Goal: Task Accomplishment & Management: Use online tool/utility

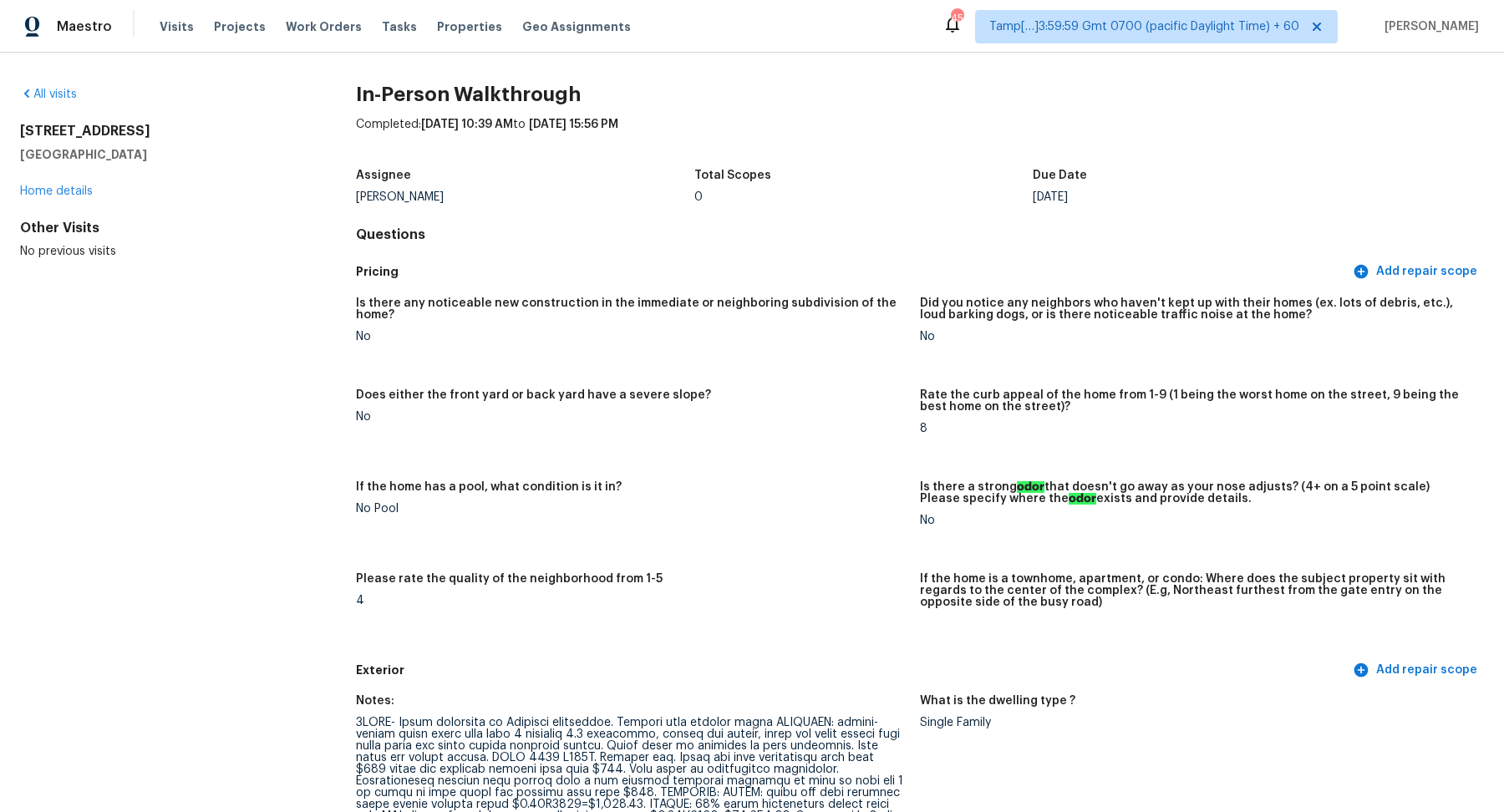
scroll to position [2843, 0]
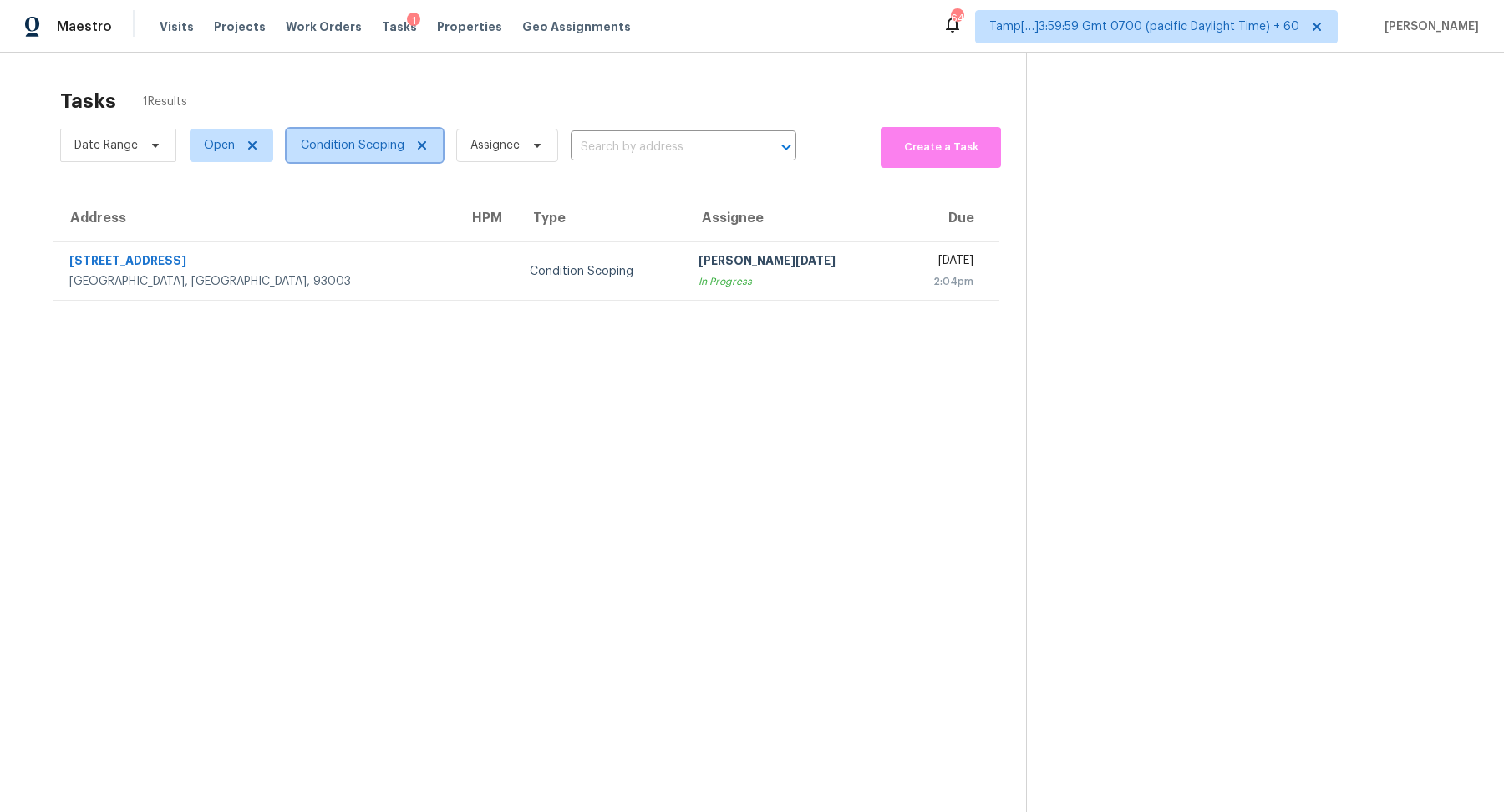
click at [363, 149] on span "Condition Scoping" at bounding box center [352, 146] width 104 height 17
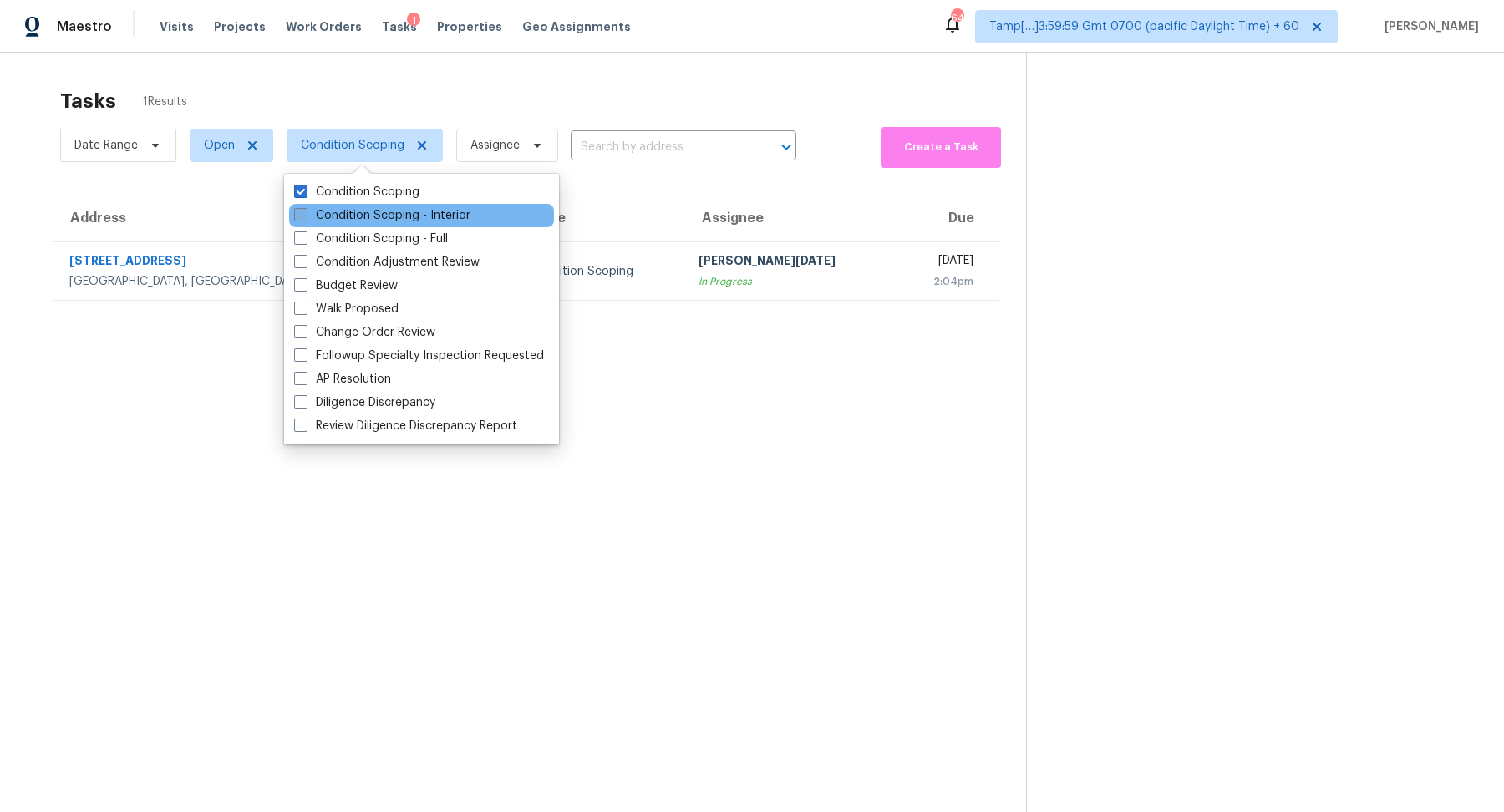
click at [377, 209] on label "Condition Scoping - Interior" at bounding box center [381, 215] width 176 height 17
click at [305, 209] on input "Condition Scoping - Interior" at bounding box center [299, 212] width 11 height 11
checkbox input "true"
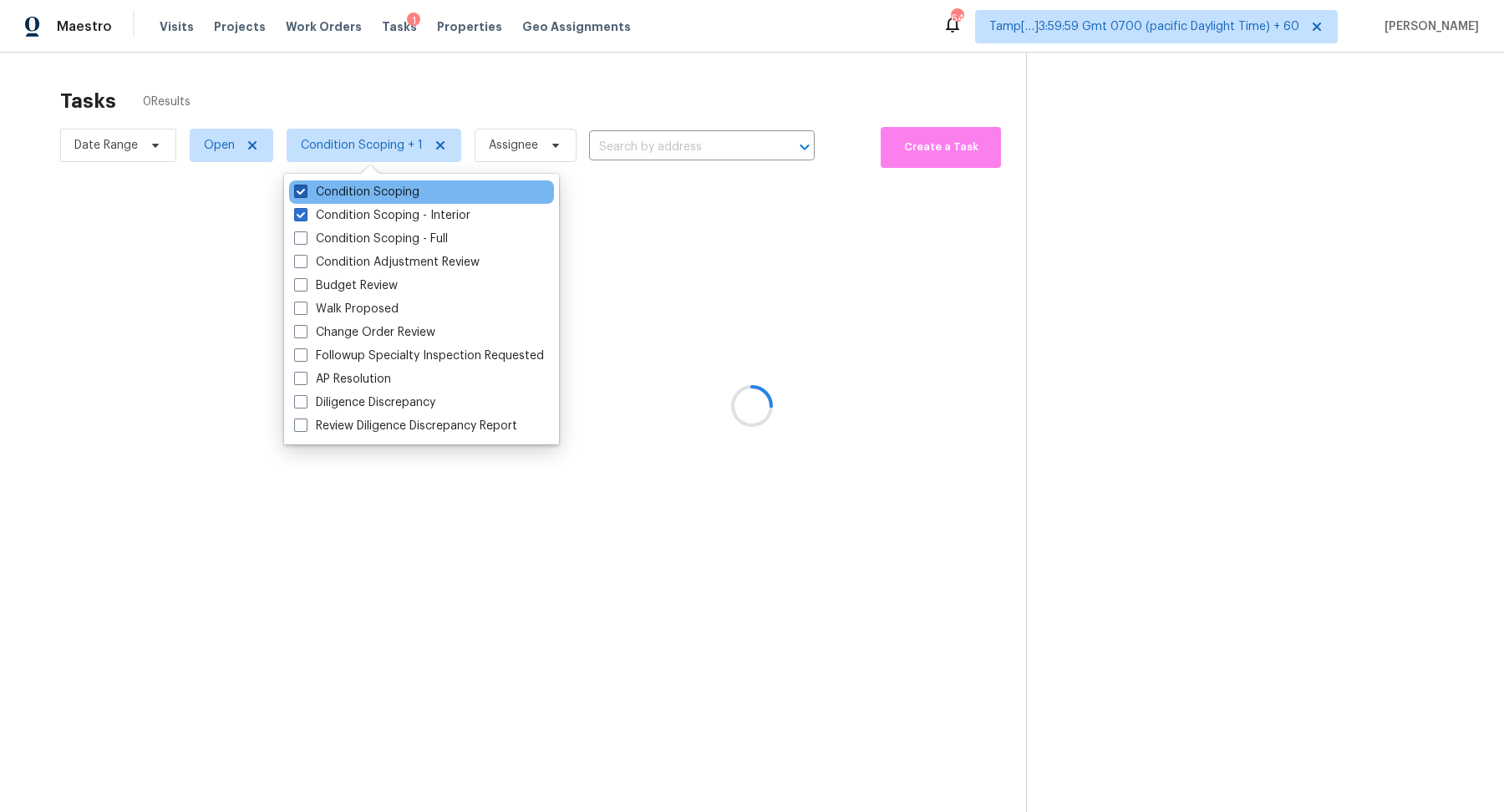
click at [414, 197] on label "Condition Scoping" at bounding box center [356, 192] width 125 height 17
click at [305, 195] on input "Condition Scoping" at bounding box center [299, 189] width 11 height 11
checkbox input "false"
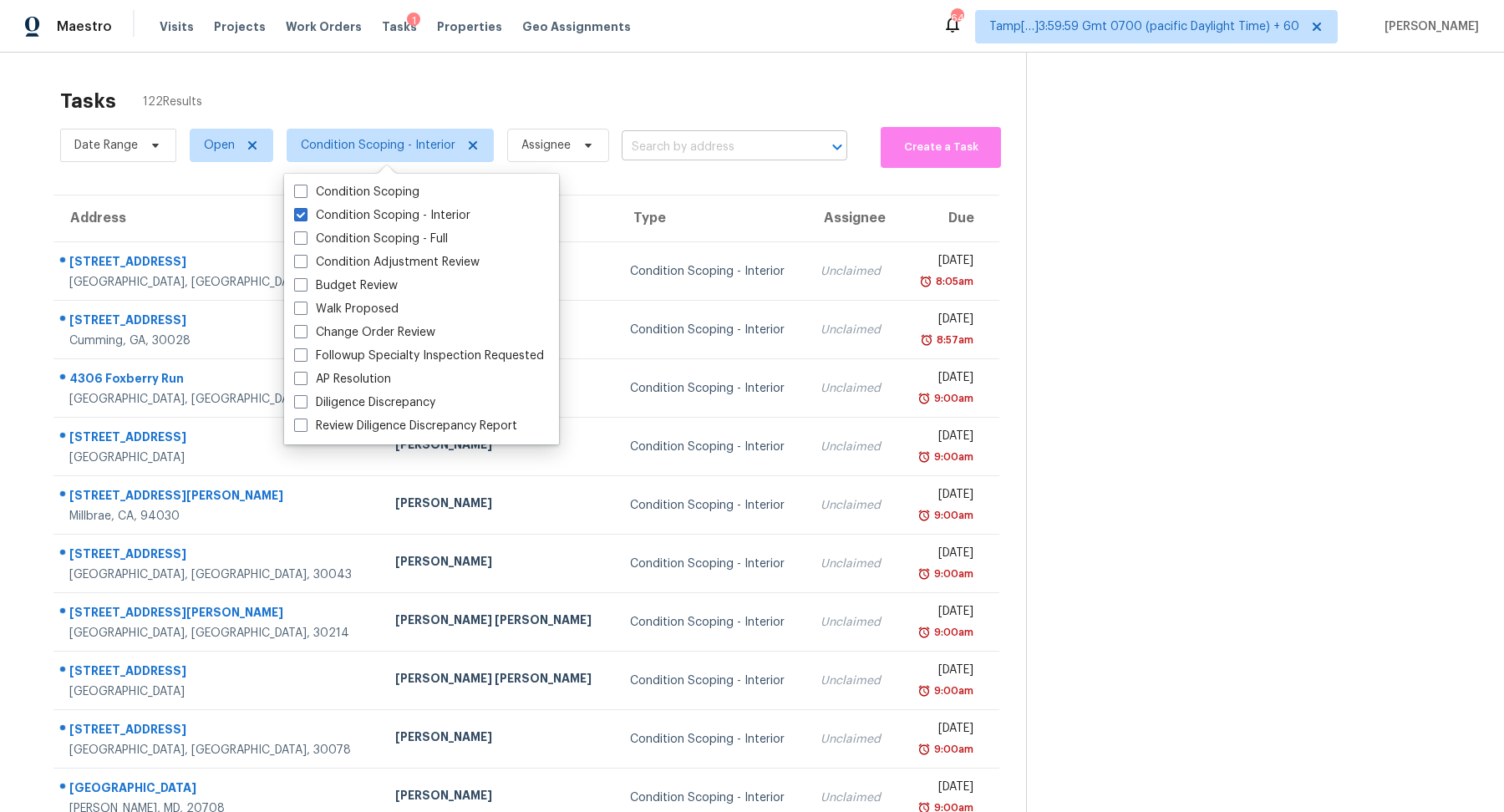
click at [766, 153] on input "text" at bounding box center [711, 147] width 179 height 26
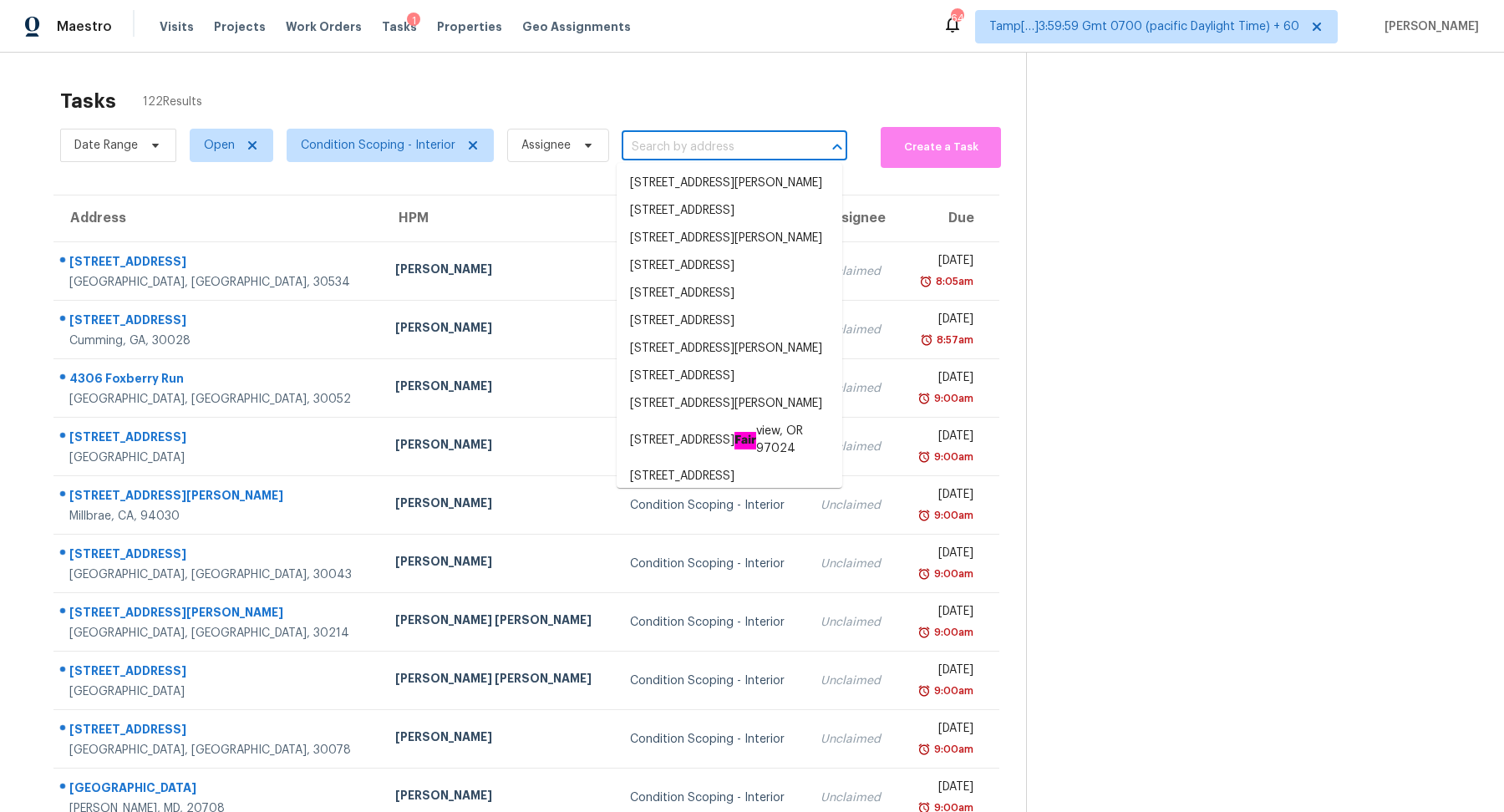
paste input "[STREET_ADDRESS][PERSON_NAME]"
type input "[STREET_ADDRESS][PERSON_NAME]"
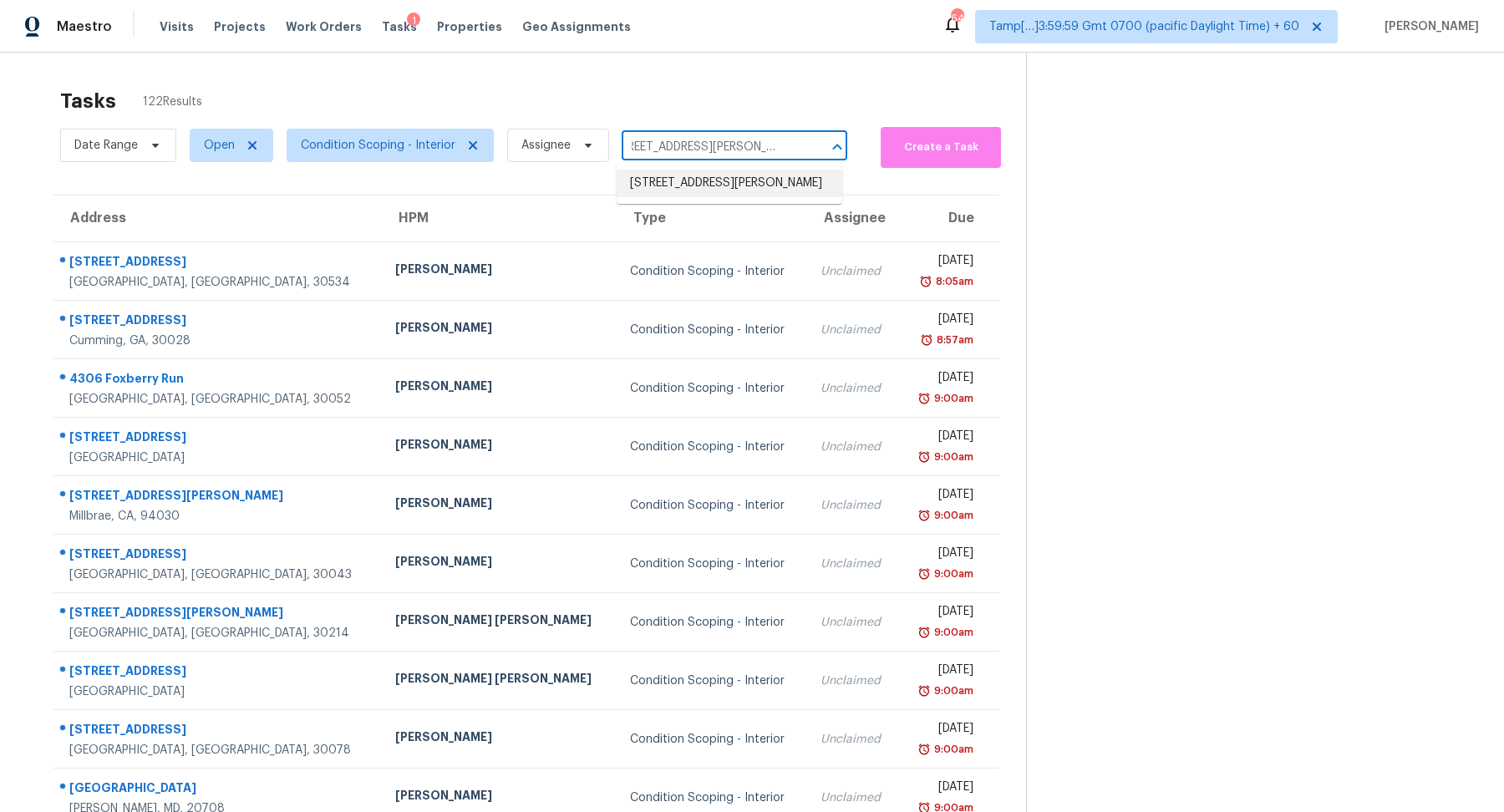
click at [694, 180] on li "[STREET_ADDRESS][PERSON_NAME]" at bounding box center [729, 183] width 226 height 27
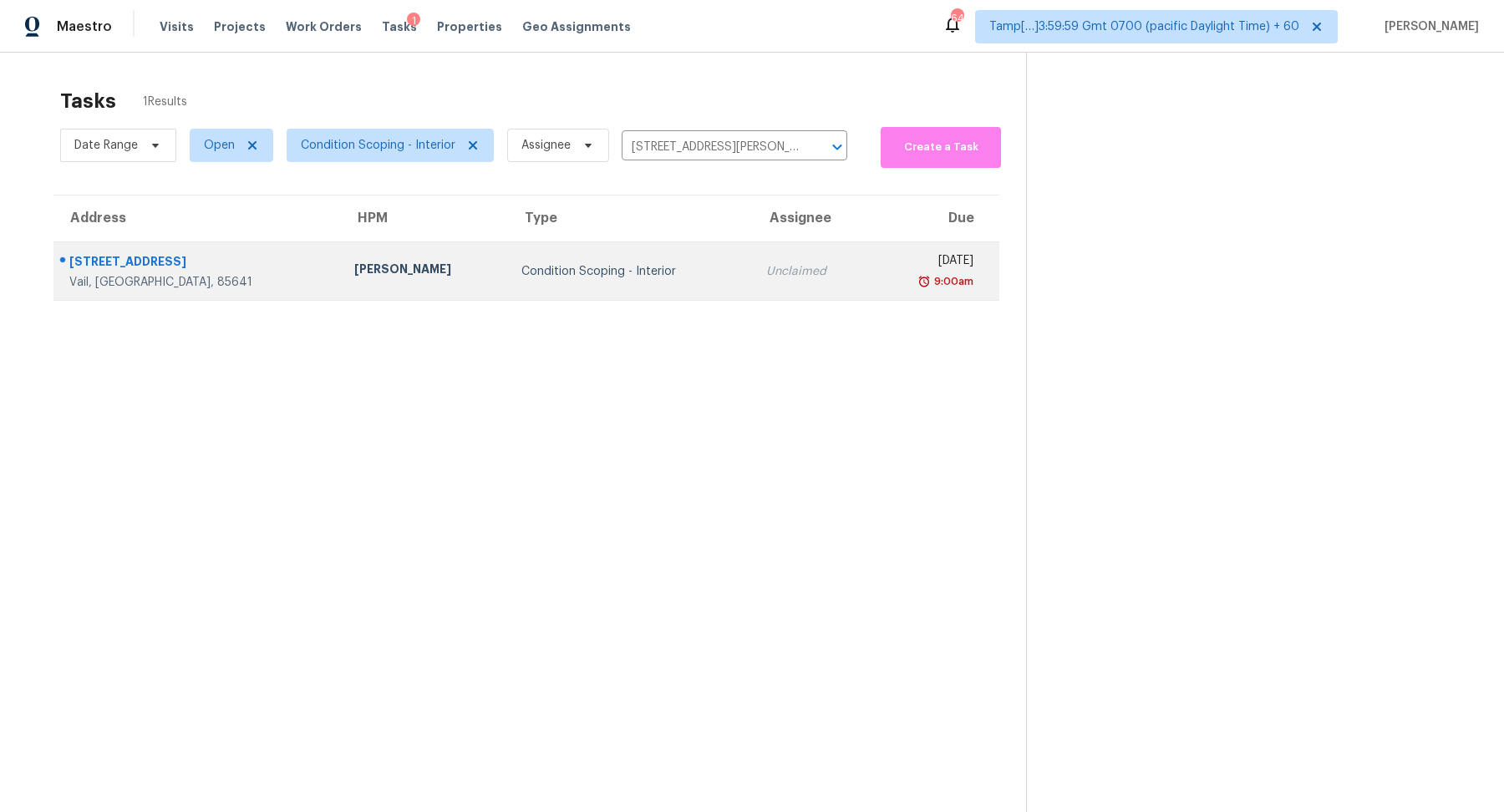
click at [616, 258] on td "Condition Scoping - Interior" at bounding box center [631, 272] width 245 height 59
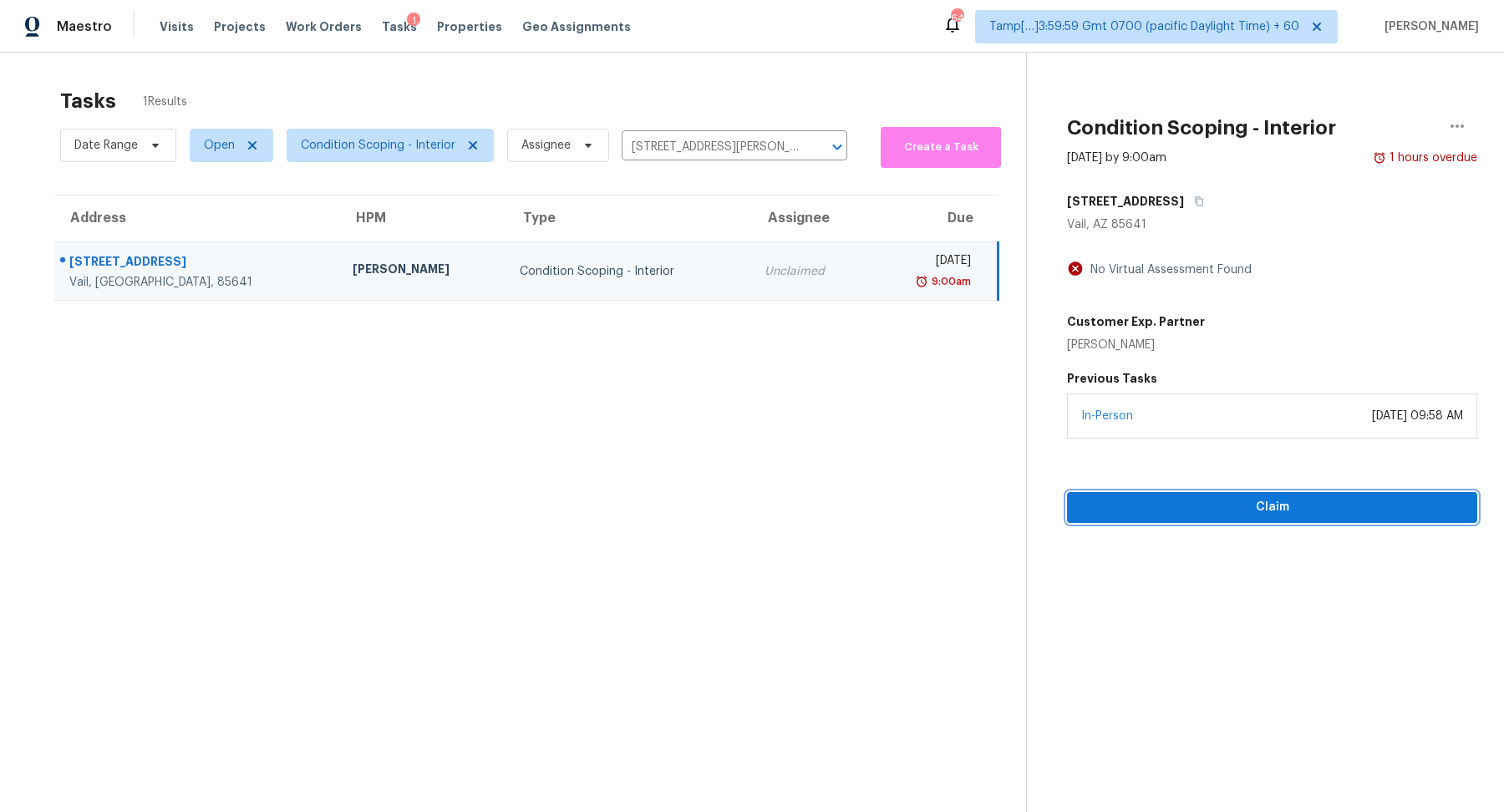
click at [1160, 495] on button "Claim" at bounding box center [1272, 507] width 410 height 31
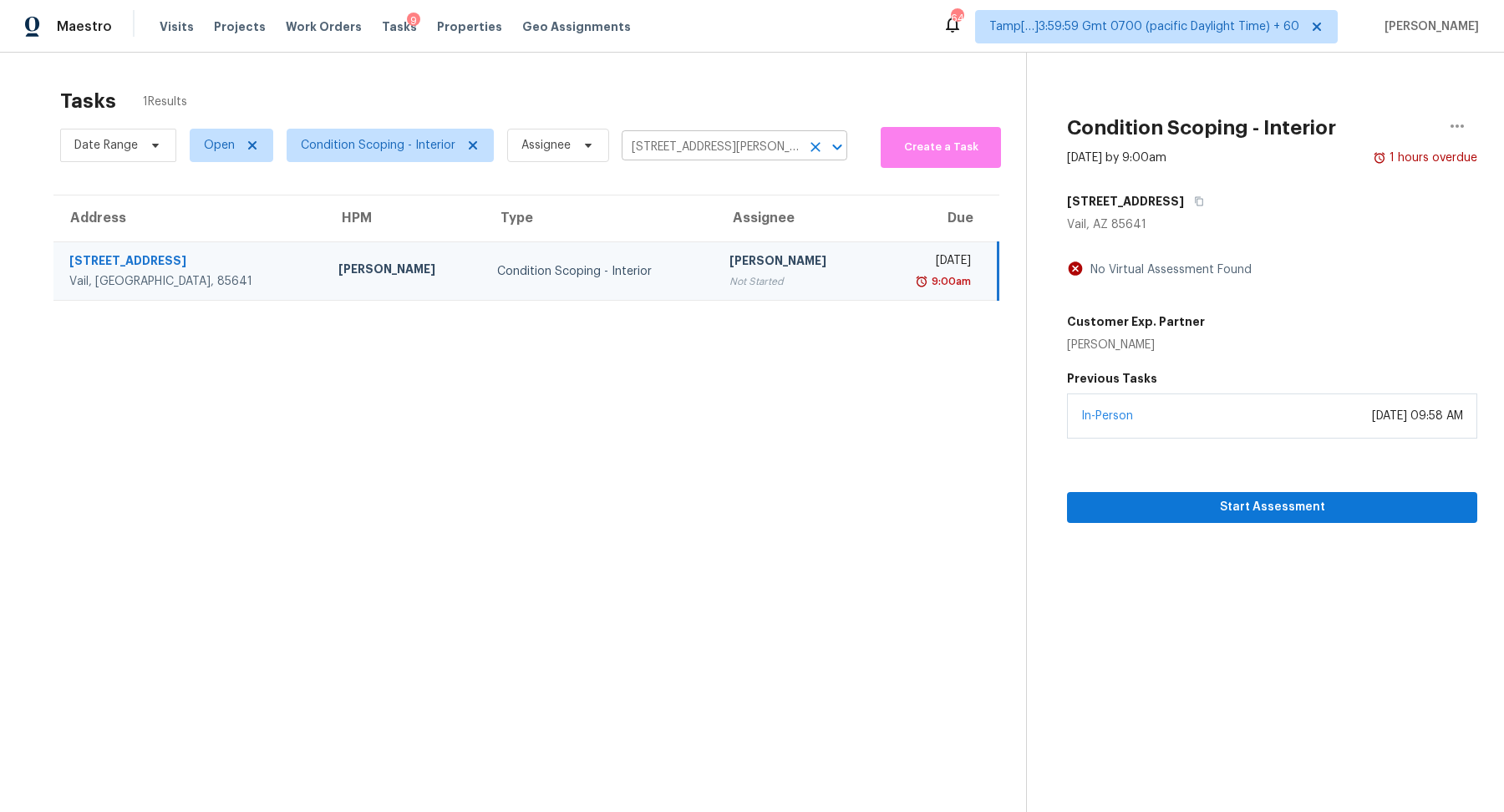
click at [715, 153] on input "[STREET_ADDRESS][PERSON_NAME]" at bounding box center [711, 147] width 179 height 26
paste input "[STREET_ADDRESS]"
type input "[STREET_ADDRESS]"
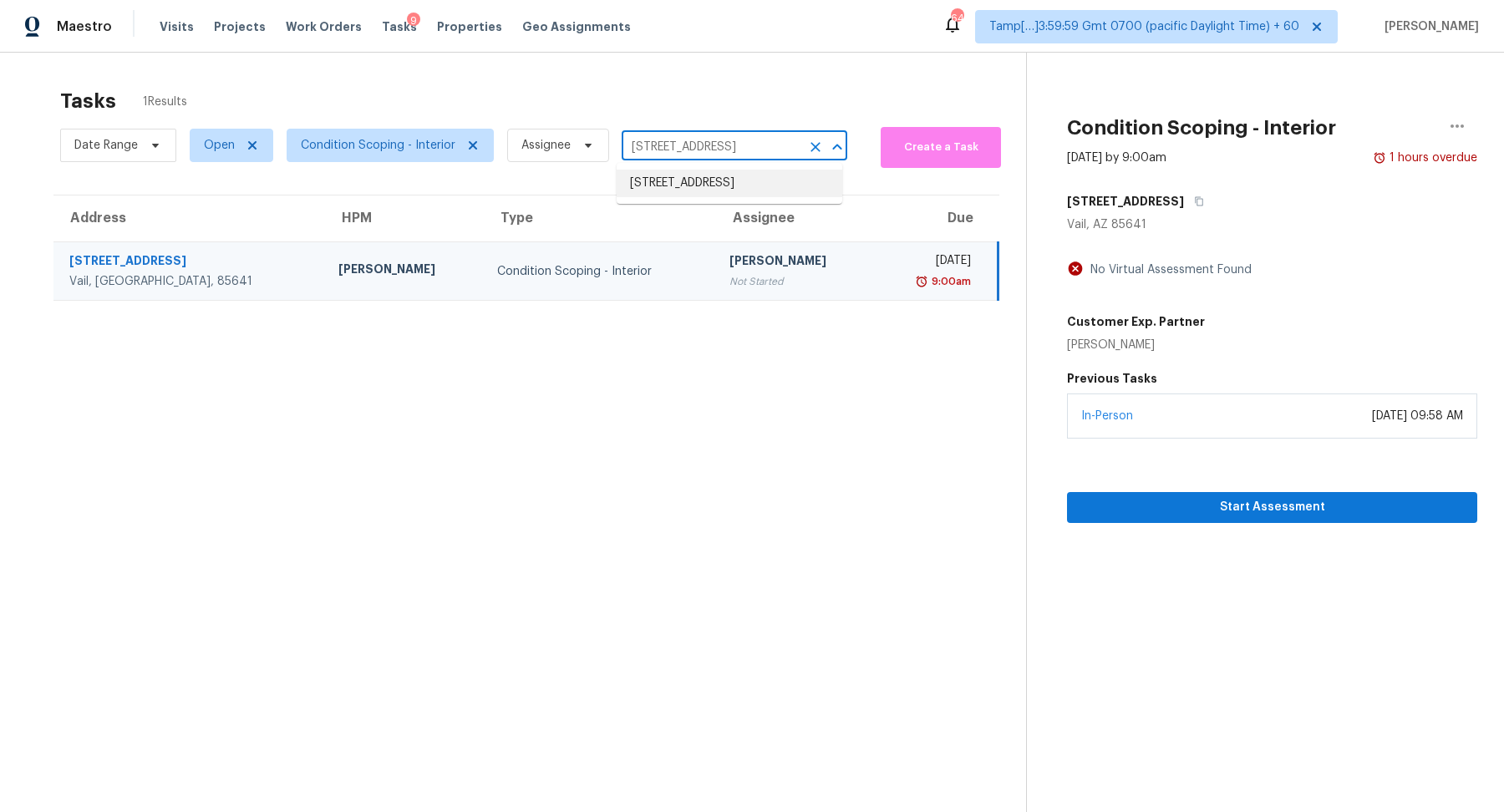
click at [688, 183] on li "[STREET_ADDRESS]" at bounding box center [729, 183] width 226 height 27
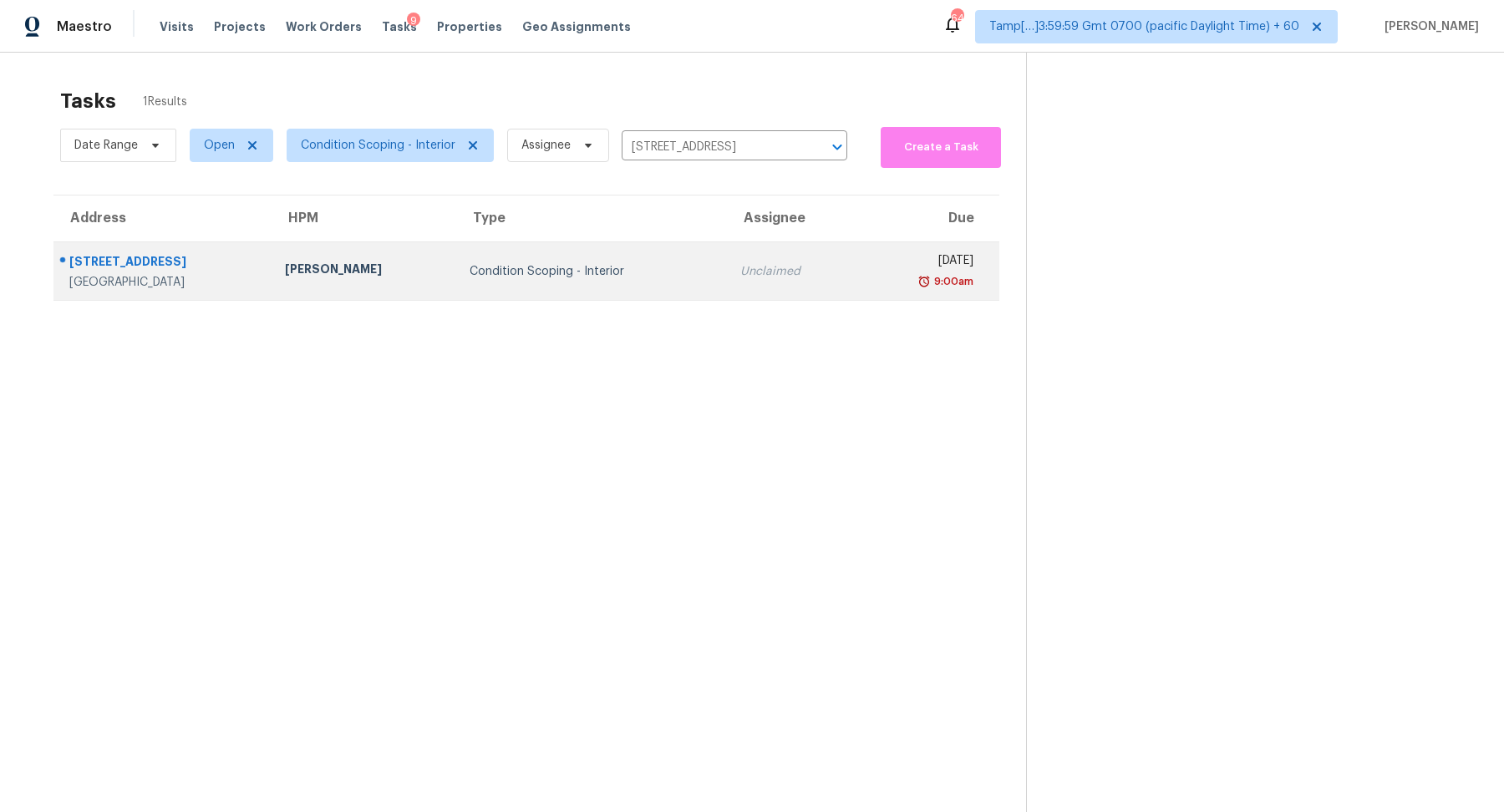
click at [620, 257] on td "Condition Scoping - Interior" at bounding box center [592, 272] width 271 height 59
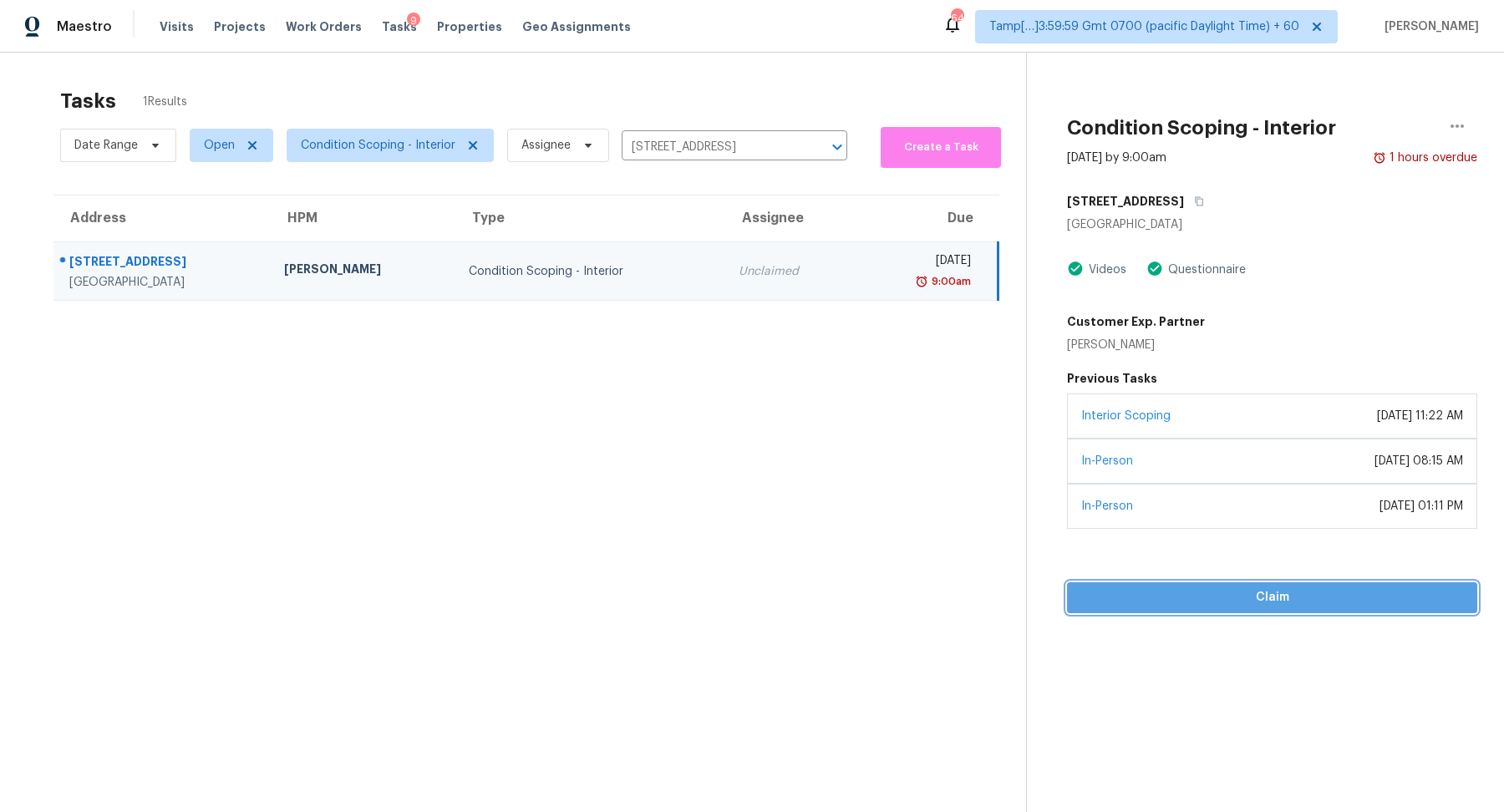
click at [1200, 590] on span "Claim" at bounding box center [1272, 598] width 383 height 21
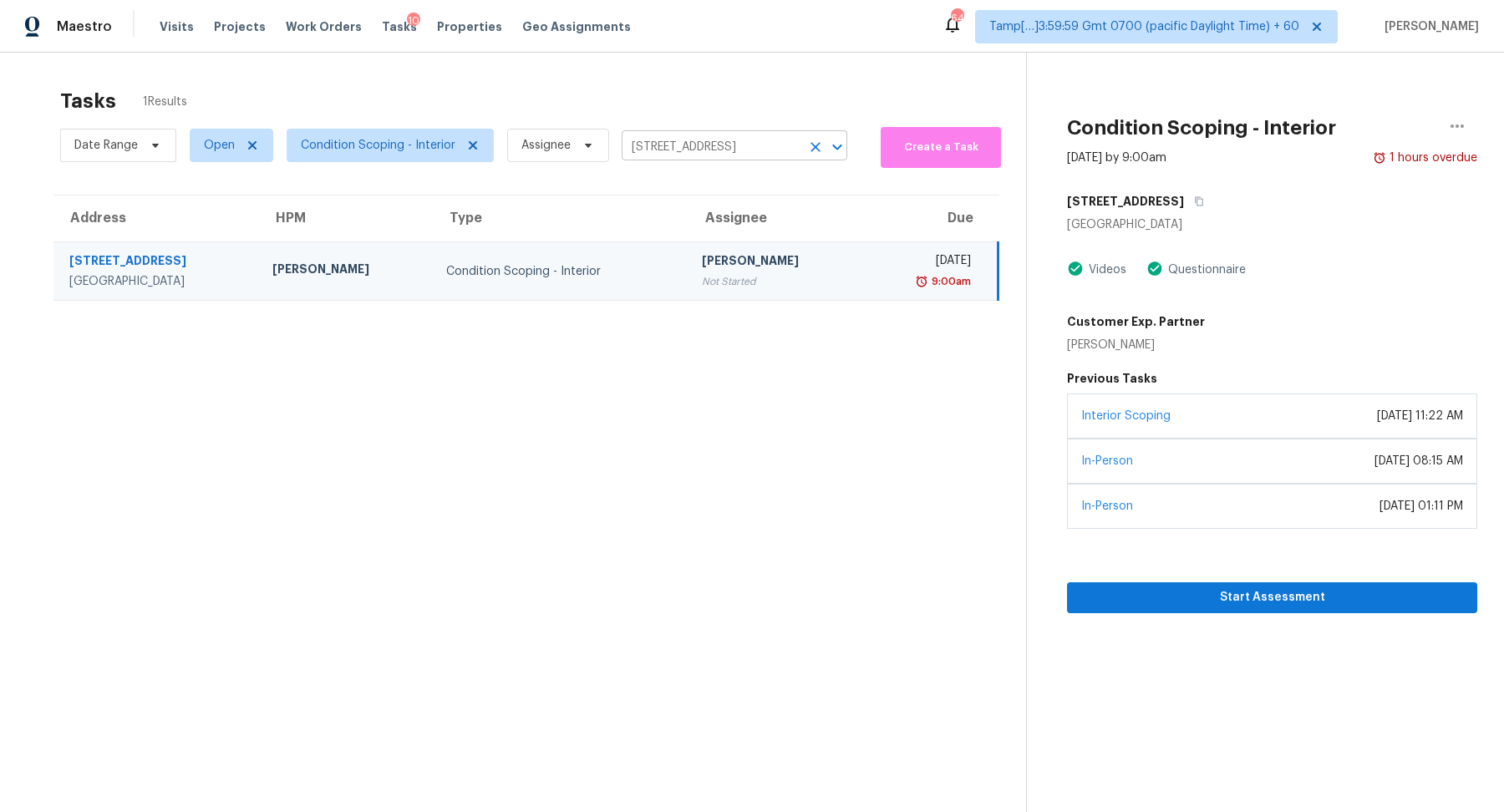
click at [701, 148] on input "[STREET_ADDRESS]" at bounding box center [711, 147] width 179 height 26
paste input "[STREET_ADDRESS]"
type input "[STREET_ADDRESS]"
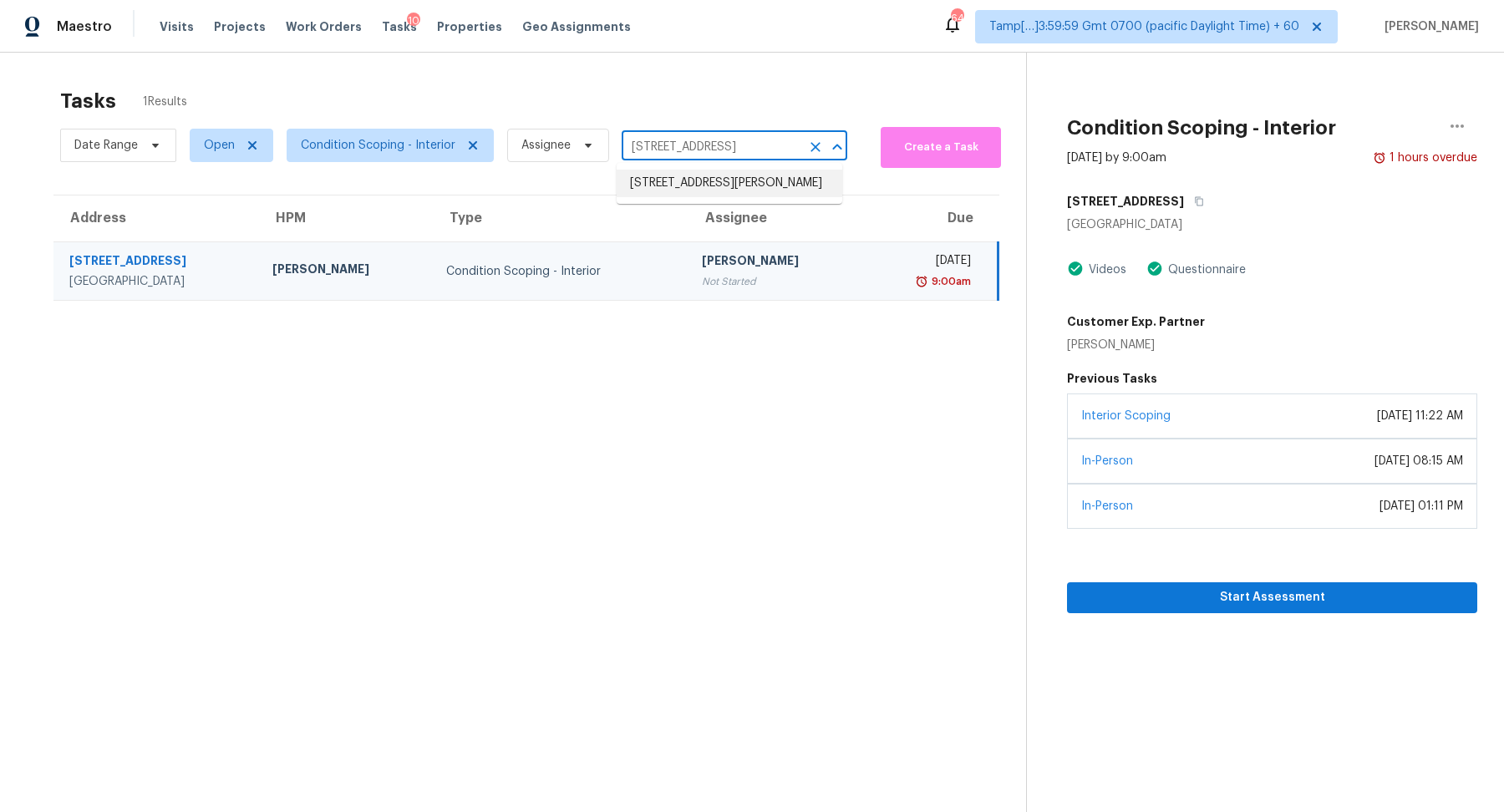
click at [711, 192] on li "[STREET_ADDRESS][PERSON_NAME]" at bounding box center [729, 183] width 226 height 27
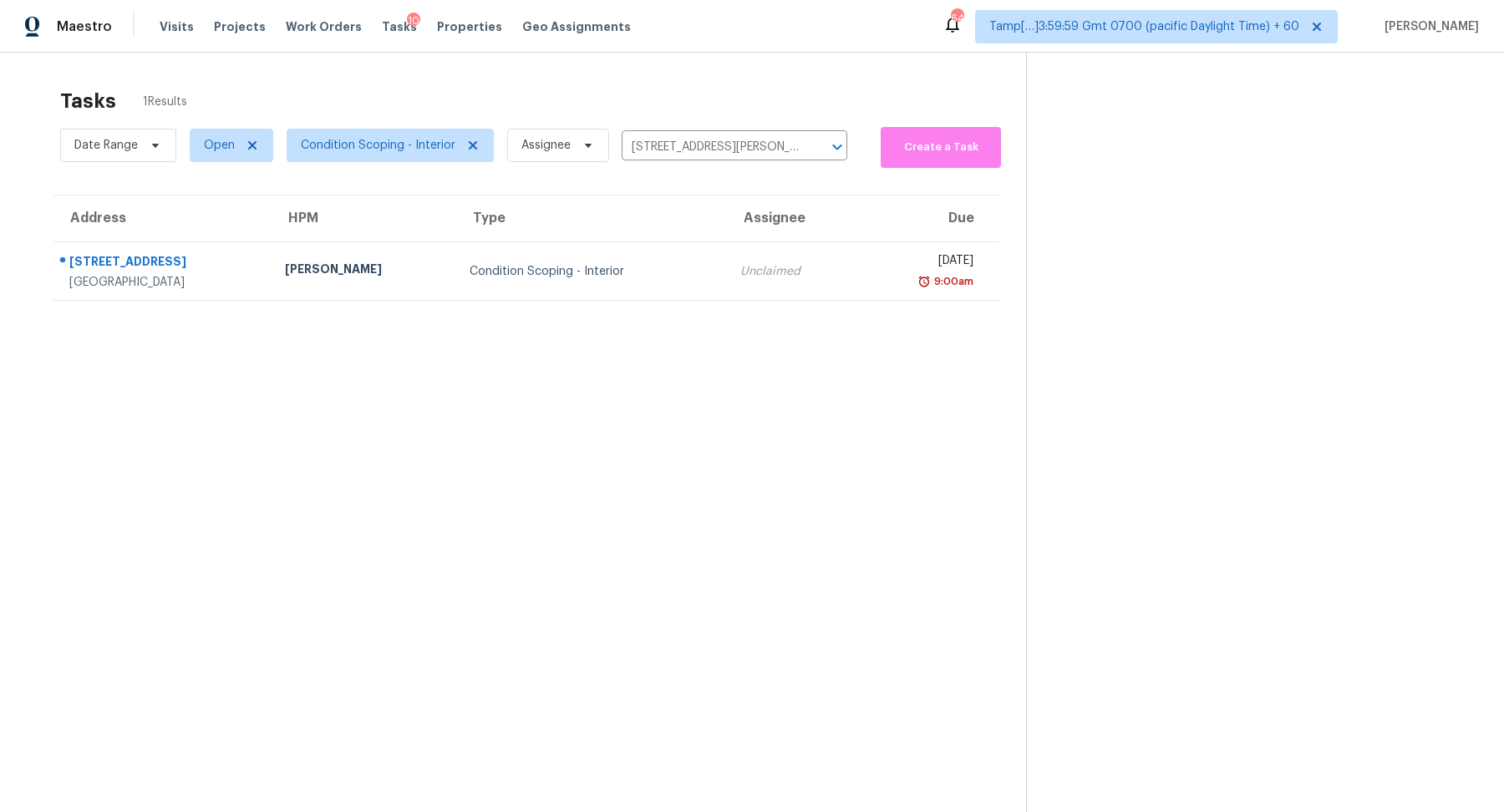
click at [600, 266] on div "Condition Scoping - Interior" at bounding box center [592, 272] width 244 height 17
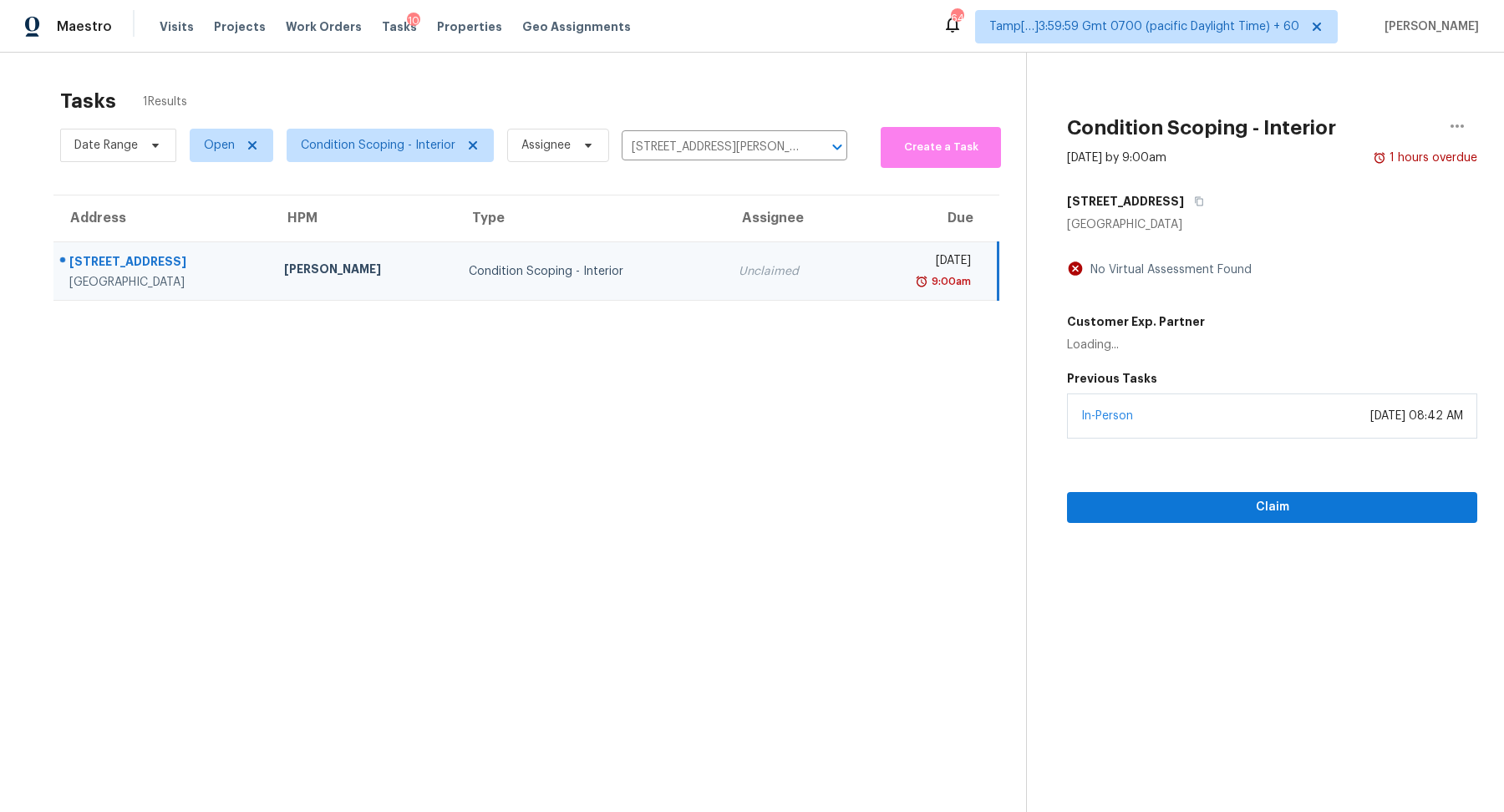
click at [1243, 430] on div "In-Person [DATE] 08:42 AM" at bounding box center [1272, 415] width 410 height 45
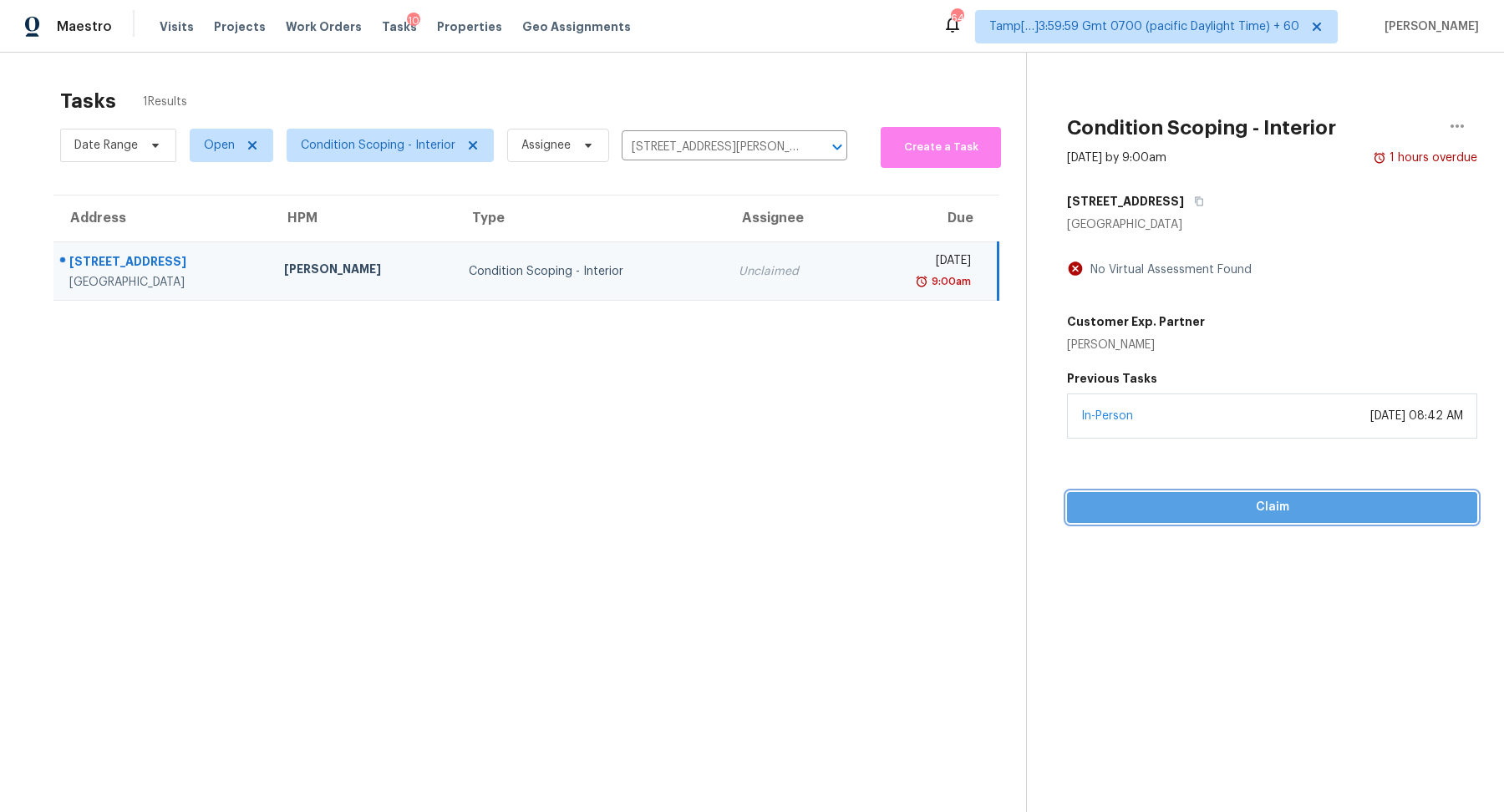
click at [1258, 509] on span "Claim" at bounding box center [1272, 507] width 383 height 21
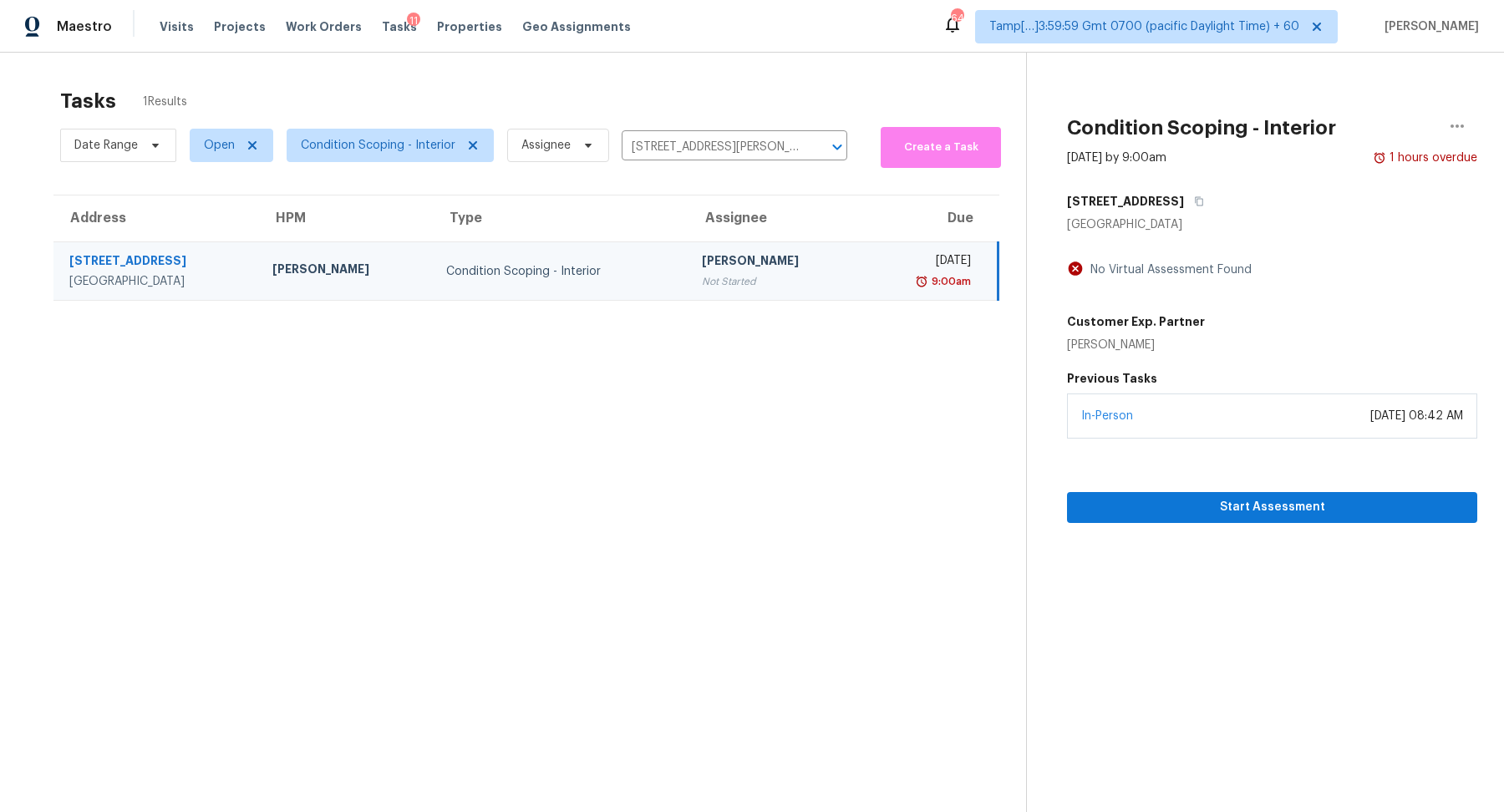
click at [615, 155] on div "Date Range Open Condition Scoping - Interior Assignee [STREET_ADDRESS] ​" at bounding box center [454, 145] width 787 height 45
click at [638, 140] on input "[STREET_ADDRESS][PERSON_NAME]" at bounding box center [711, 147] width 179 height 26
paste input "[STREET_ADDRESS][PERSON_NAME]"
type input "[STREET_ADDRESS][PERSON_NAME]"
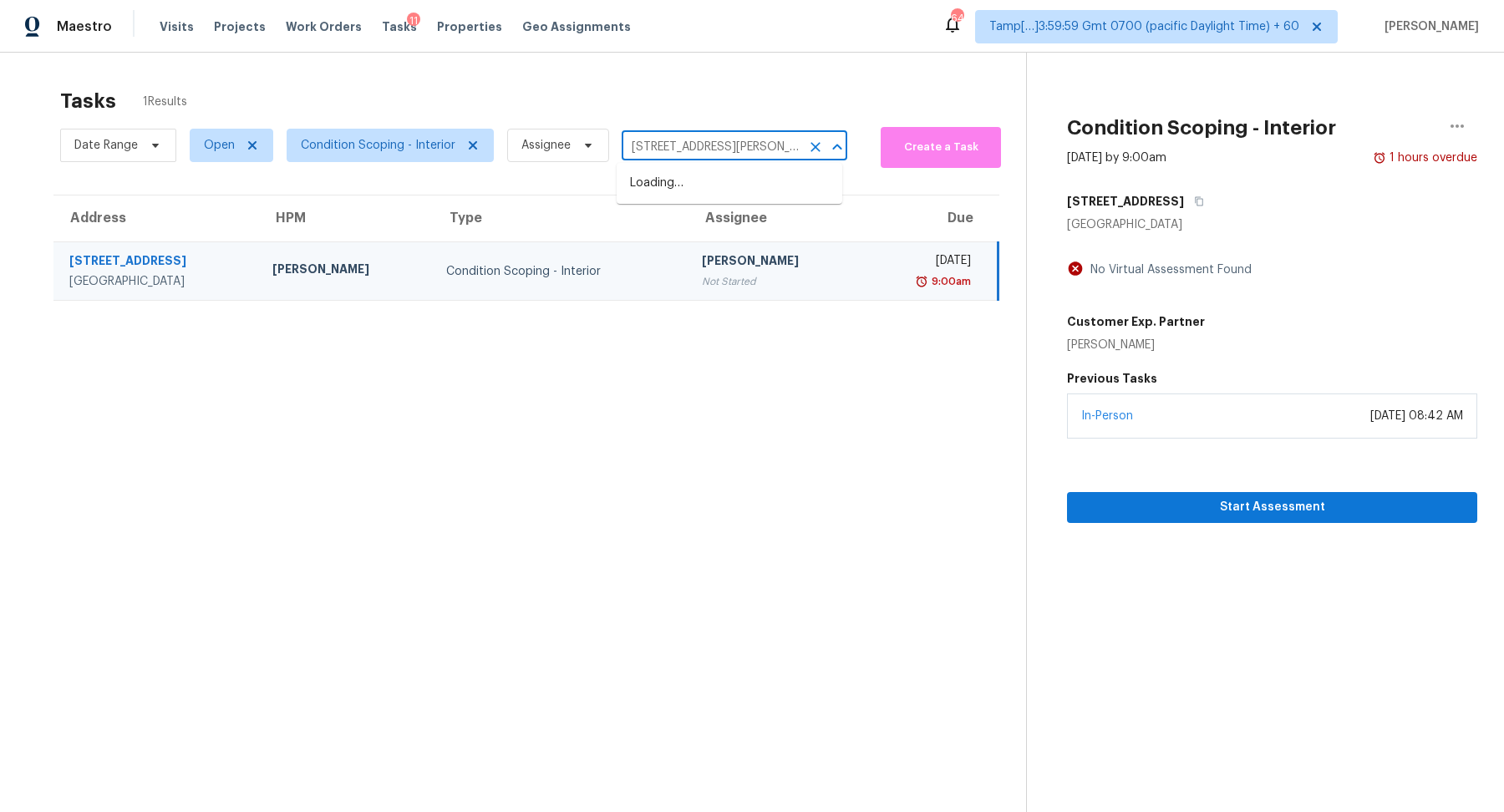
scroll to position [0, 14]
click at [683, 188] on li "[STREET_ADDRESS][PERSON_NAME]" at bounding box center [729, 183] width 226 height 27
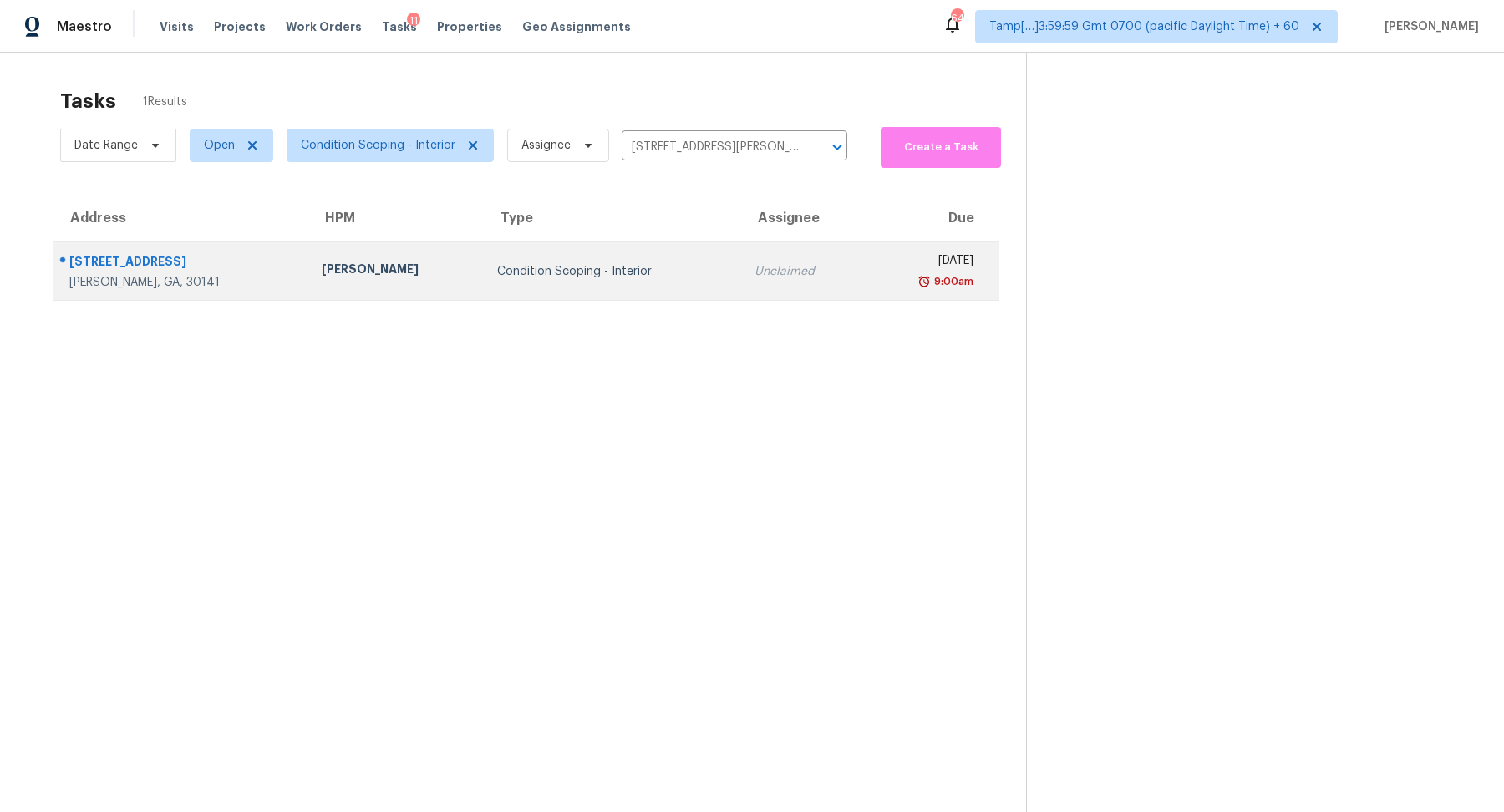
click at [604, 283] on td "Condition Scoping - Interior" at bounding box center [612, 272] width 257 height 59
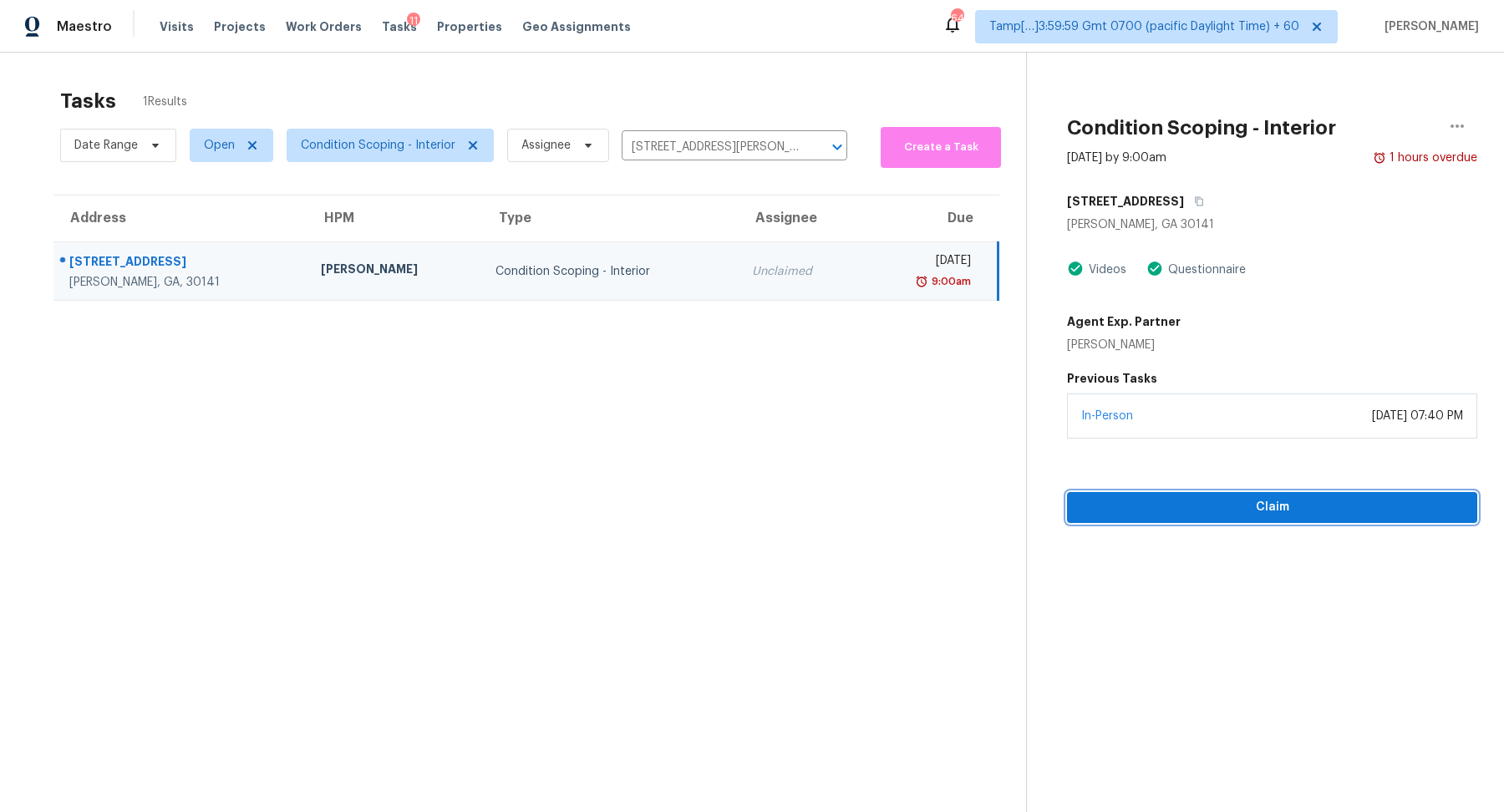
click at [1211, 501] on span "Claim" at bounding box center [1272, 507] width 383 height 21
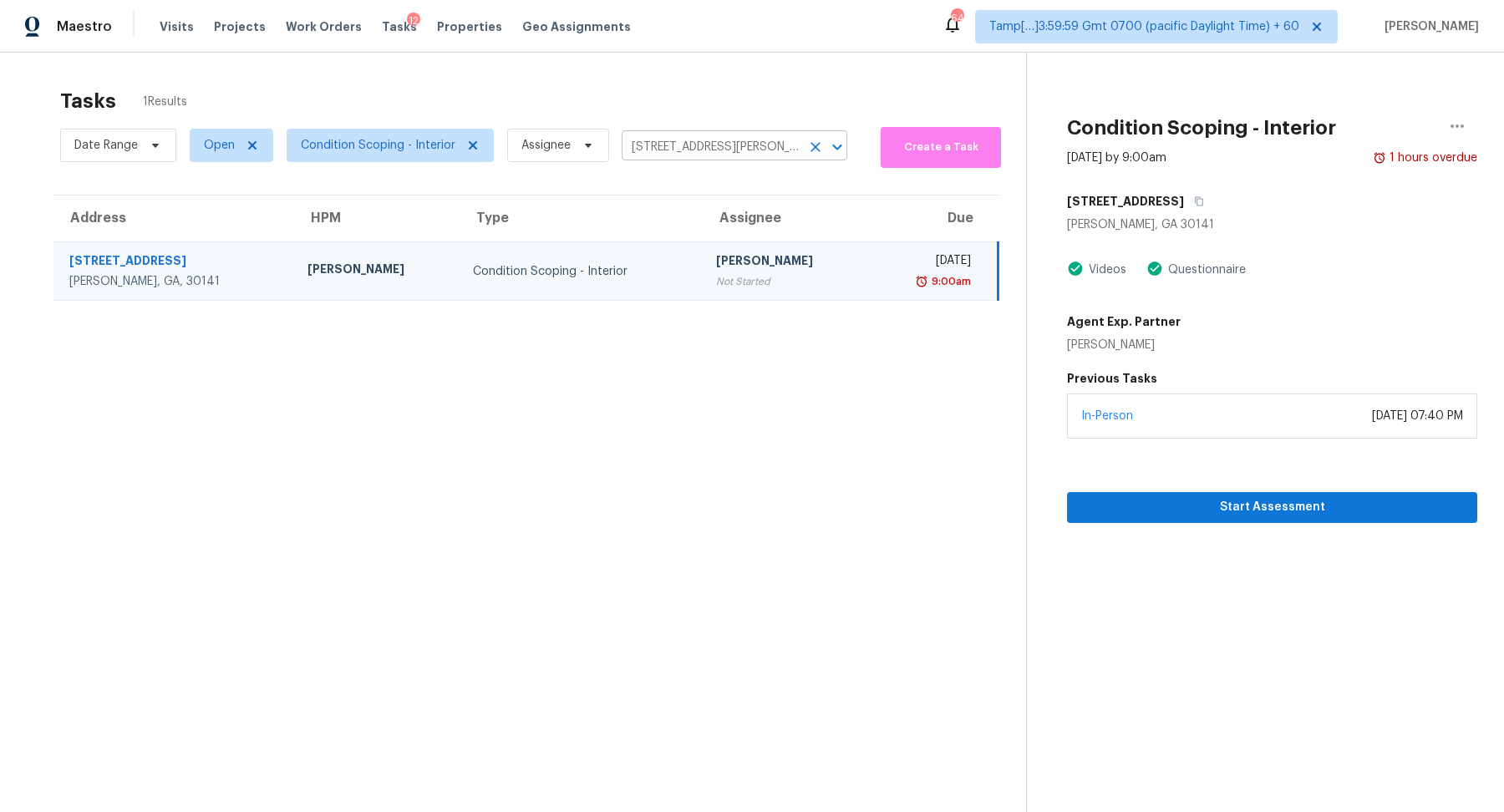
click at [725, 148] on input "[STREET_ADDRESS][PERSON_NAME]" at bounding box center [711, 147] width 179 height 26
paste input "[STREET_ADDRESS][PERSON_NAME][PERSON_NAME]"
type input "[STREET_ADDRESS][PERSON_NAME][PERSON_NAME]"
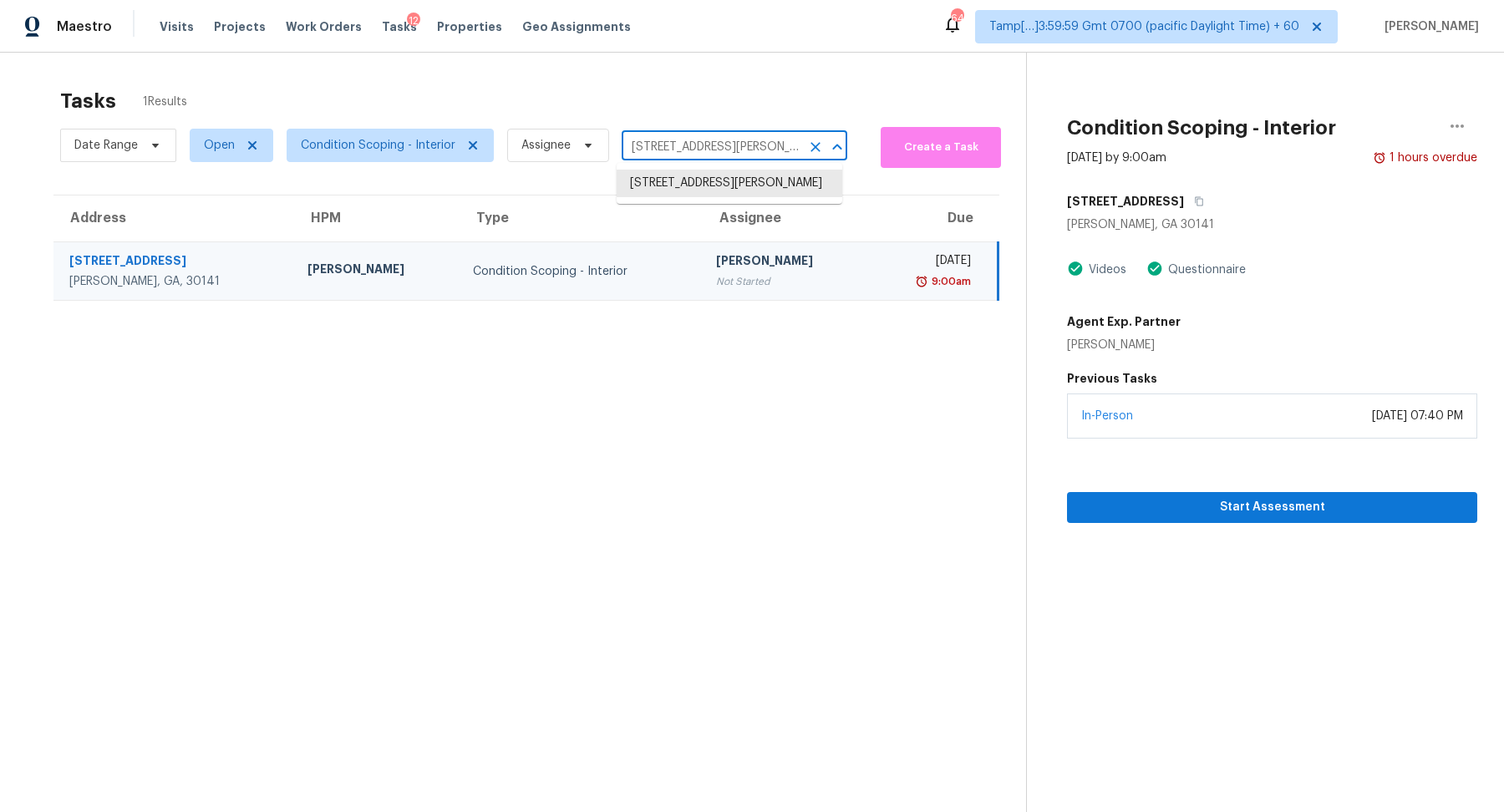
scroll to position [0, 36]
click at [686, 189] on li "[STREET_ADDRESS][PERSON_NAME][PERSON_NAME]" at bounding box center [729, 192] width 226 height 45
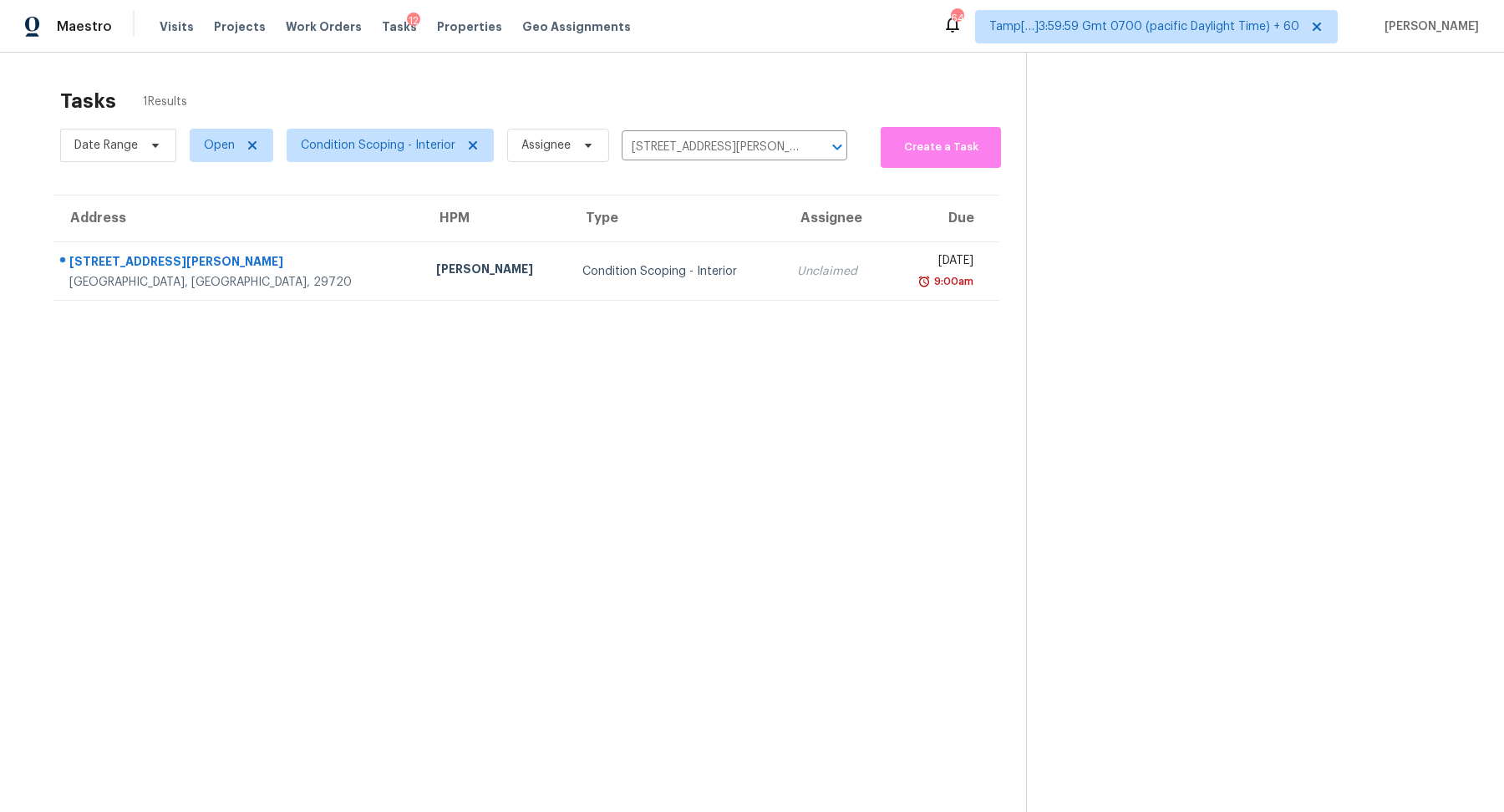
click at [683, 251] on td "Condition Scoping - Interior" at bounding box center [676, 272] width 214 height 59
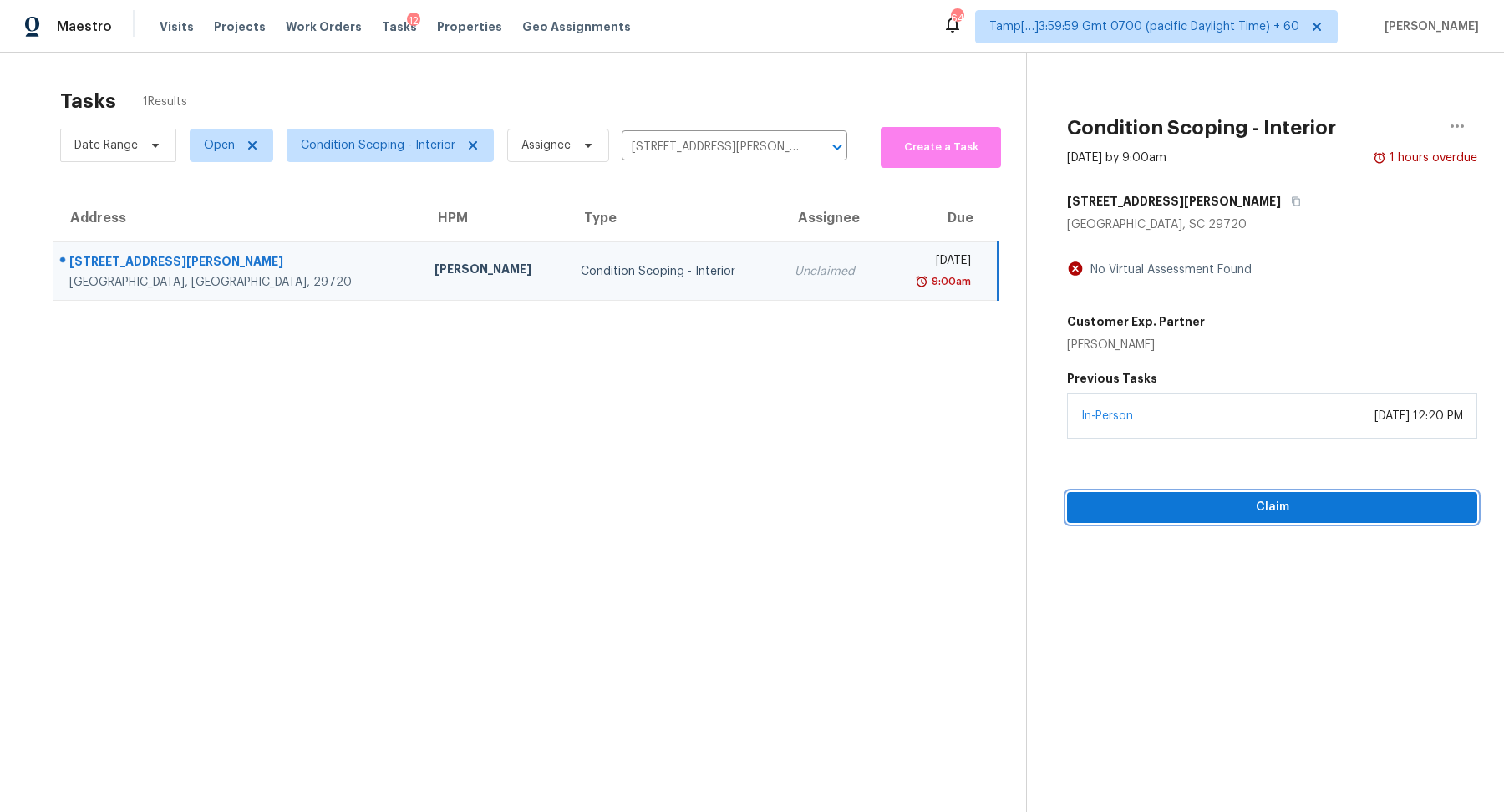
click at [1193, 505] on span "Claim" at bounding box center [1272, 507] width 383 height 21
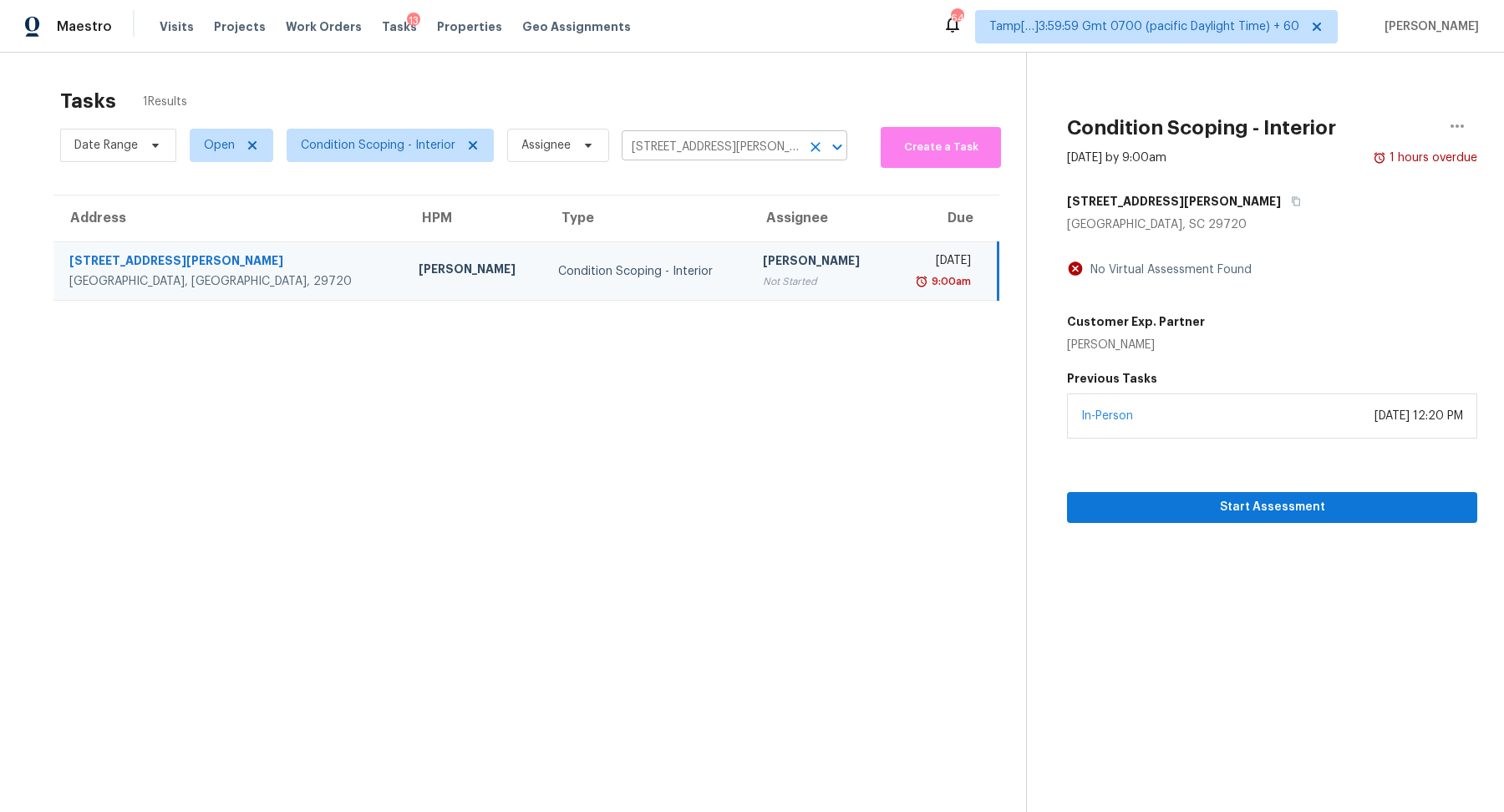
click at [676, 137] on input "[STREET_ADDRESS][PERSON_NAME][PERSON_NAME]" at bounding box center [711, 147] width 179 height 26
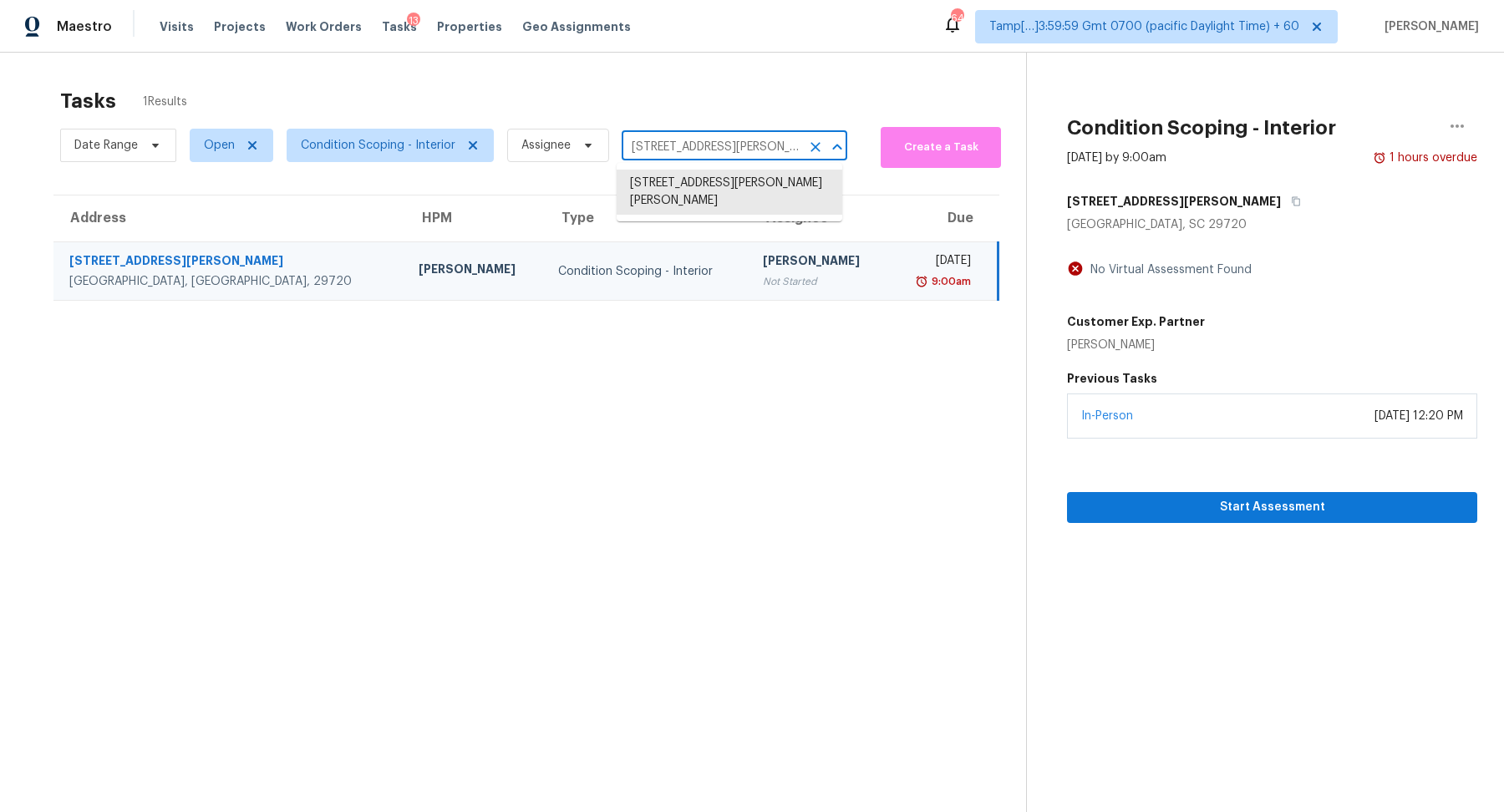
paste input "[STREET_ADDRESS][US_STATE]"
type input "[STREET_ADDRESS][US_STATE]"
click at [700, 186] on li "[STREET_ADDRESS][US_STATE]" at bounding box center [729, 183] width 226 height 27
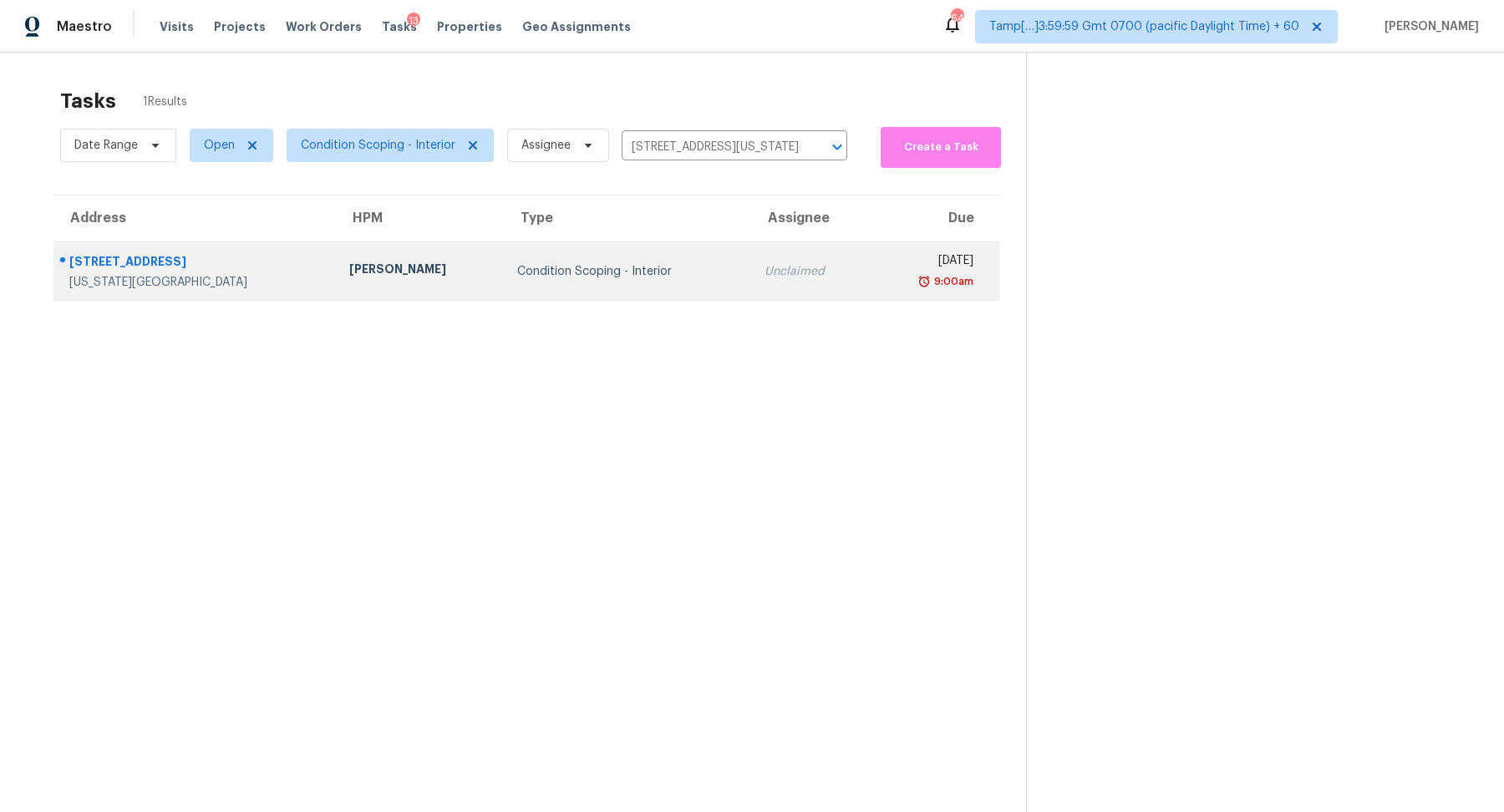
click at [673, 260] on td "Condition Scoping - Interior" at bounding box center [627, 272] width 248 height 59
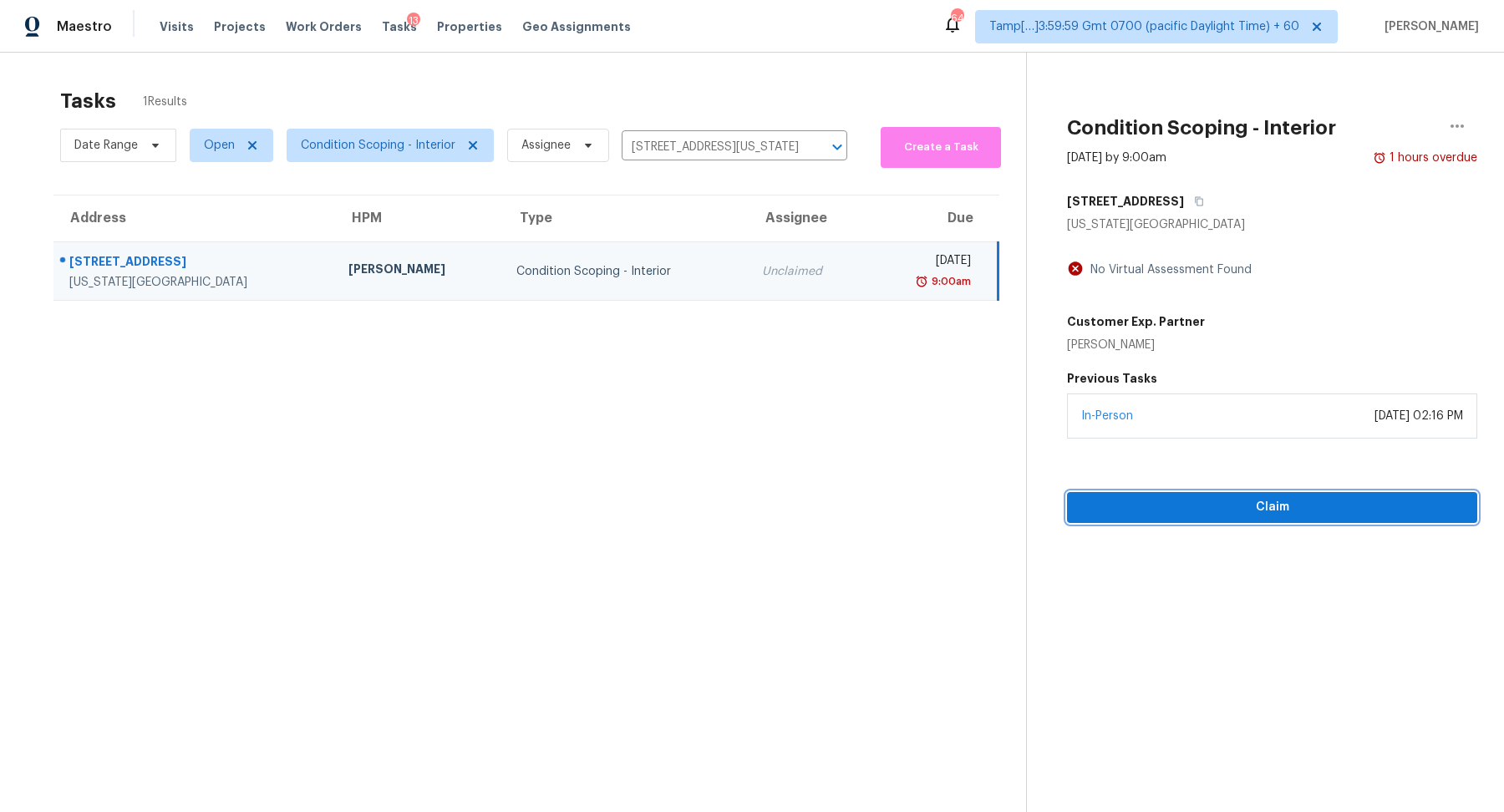
click at [1187, 495] on button "Claim" at bounding box center [1272, 507] width 410 height 31
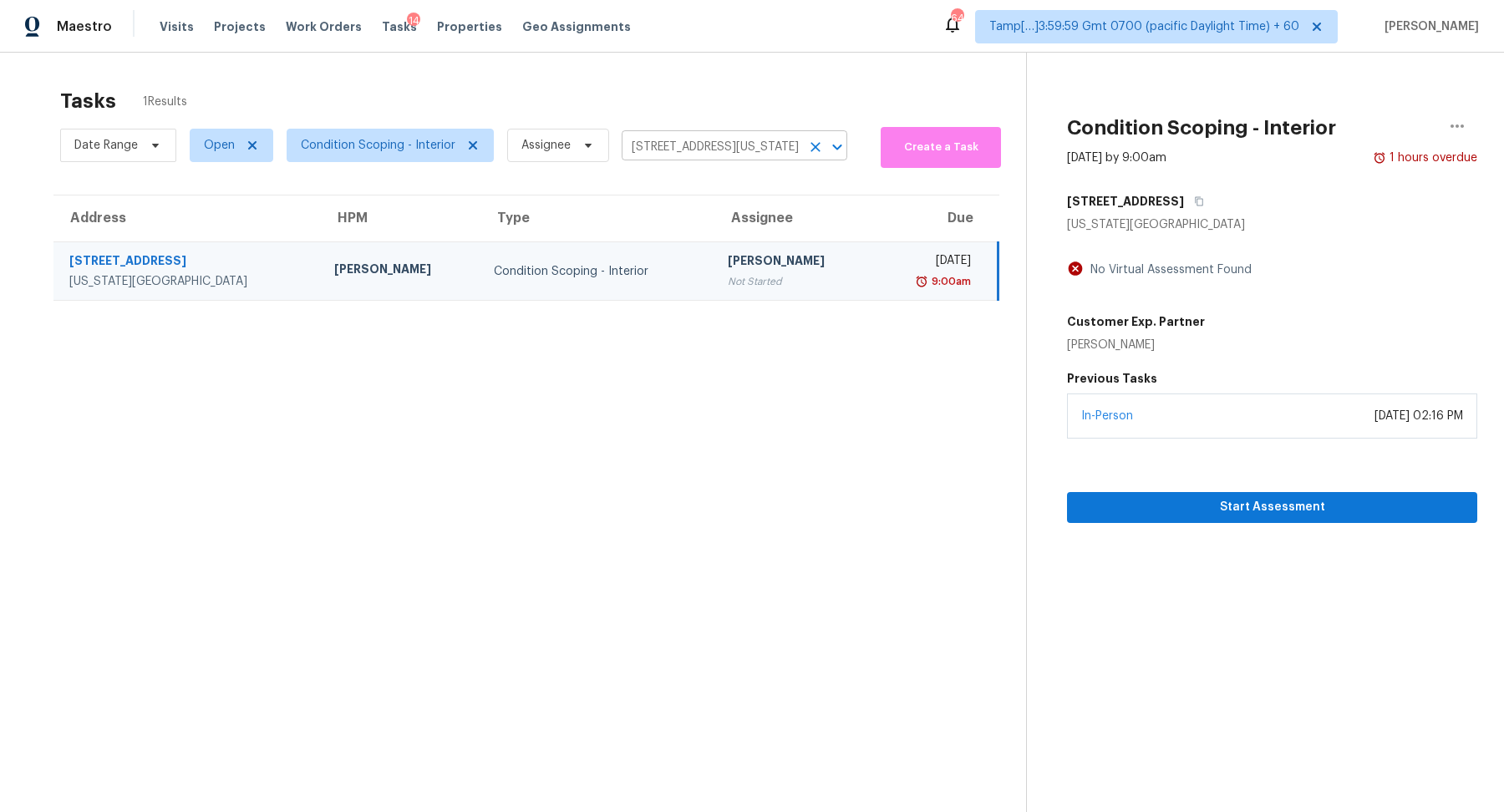
click at [715, 142] on input "[STREET_ADDRESS][US_STATE]" at bounding box center [711, 147] width 179 height 26
paste input "[STREET_ADDRESS]"
type input "[STREET_ADDRESS]"
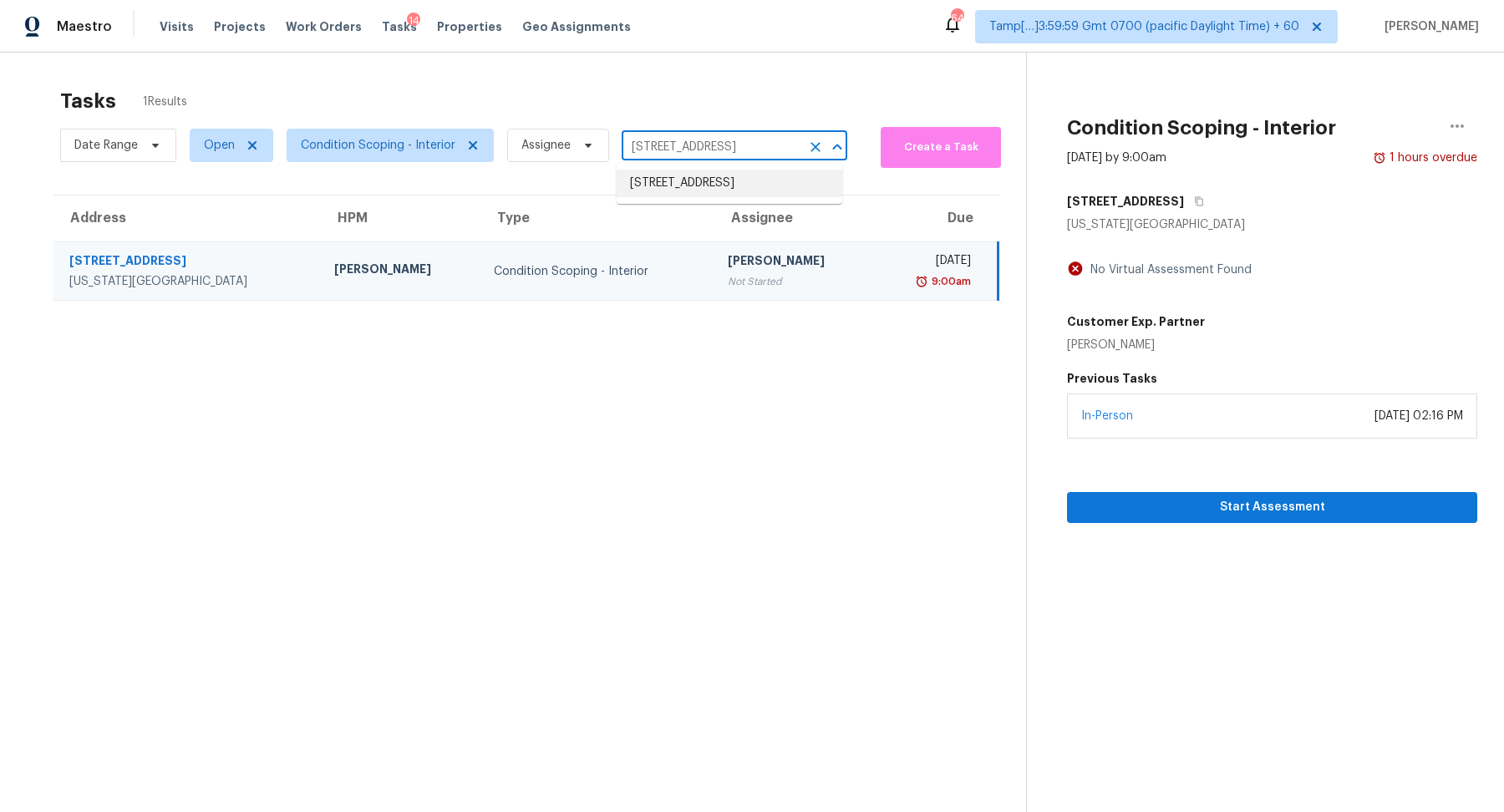
click at [738, 188] on li "[STREET_ADDRESS]" at bounding box center [729, 183] width 226 height 27
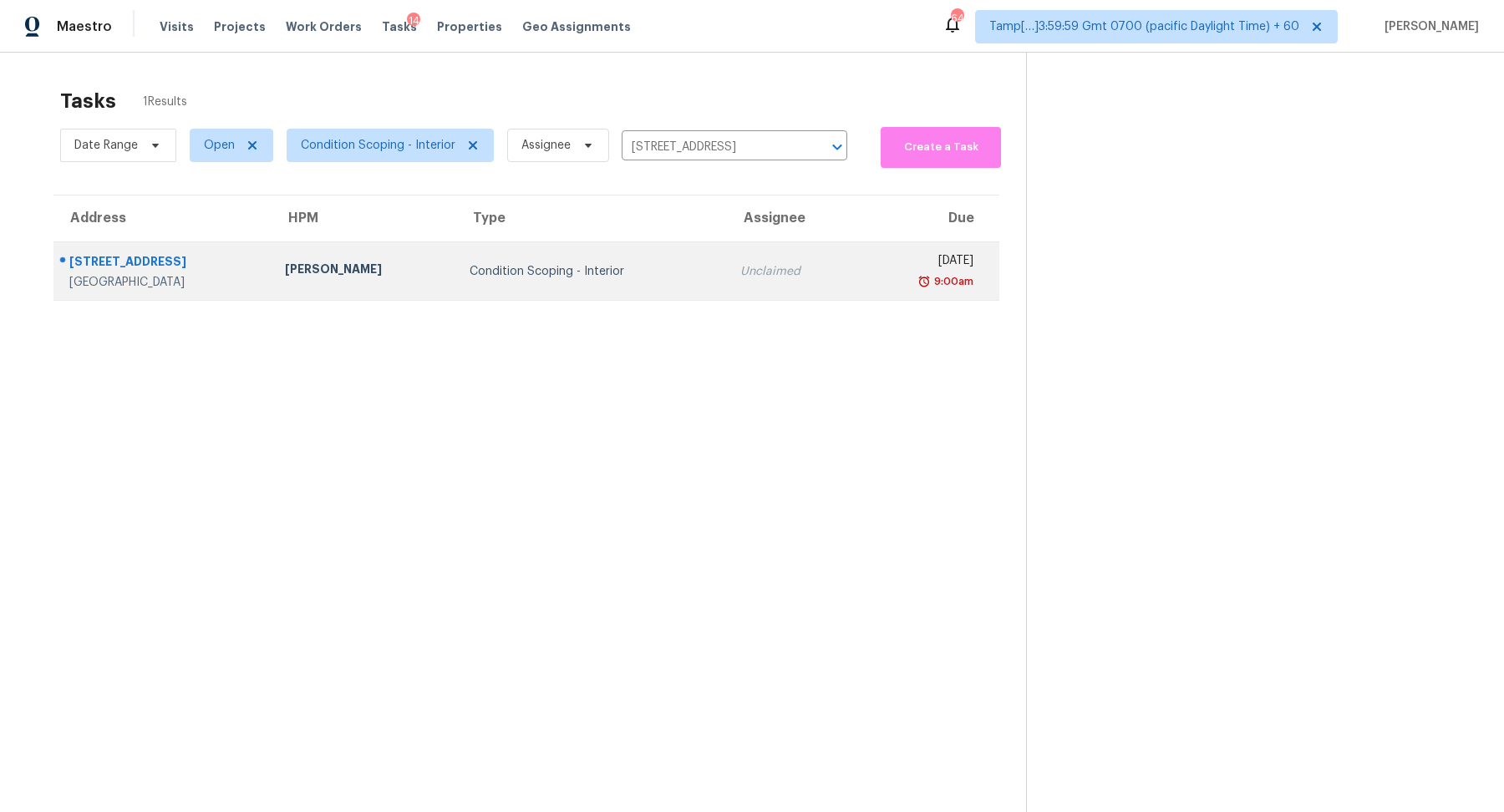
click at [666, 270] on div "Condition Scoping - Interior" at bounding box center [592, 272] width 244 height 17
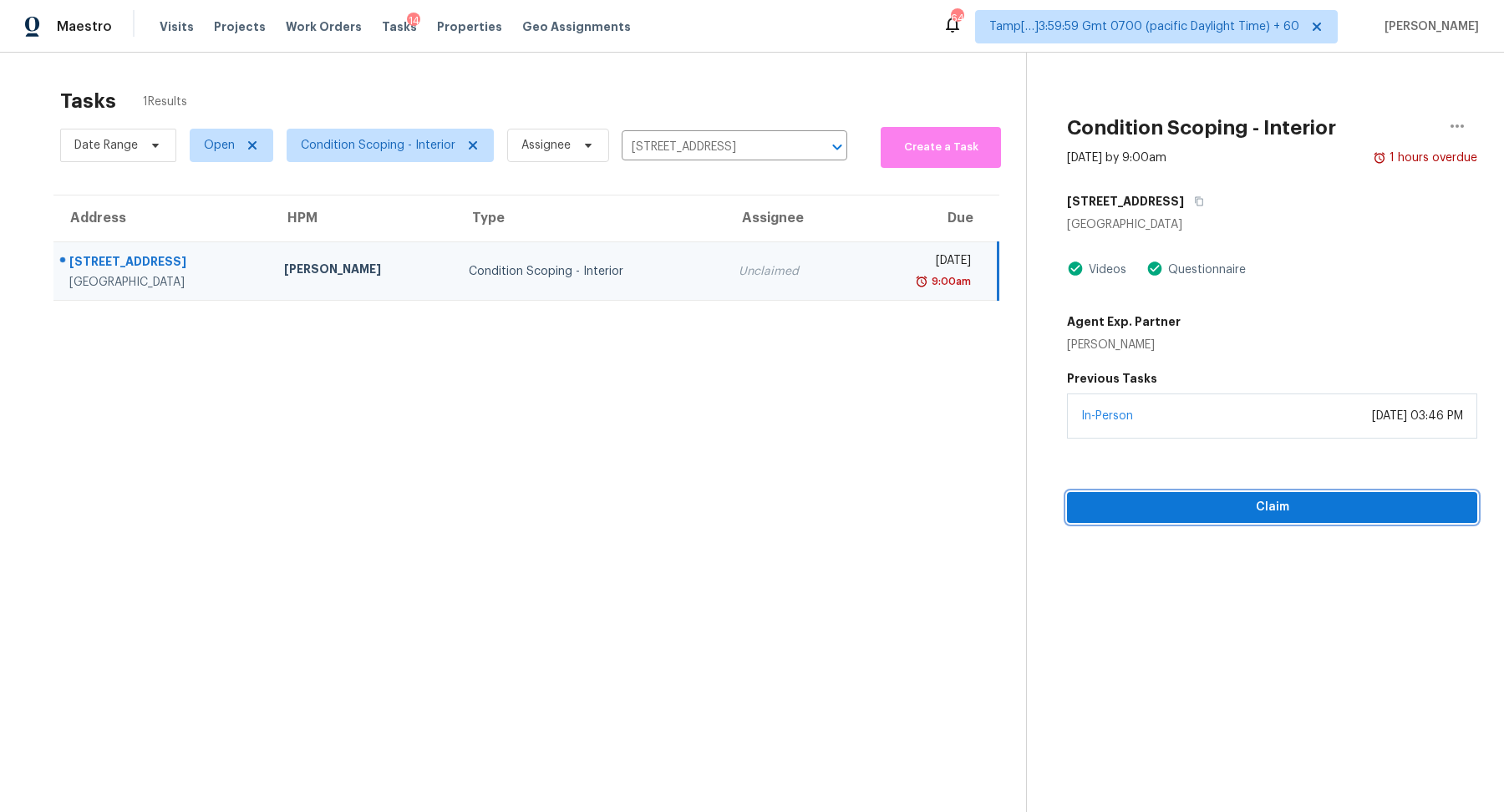
click at [1230, 514] on span "Claim" at bounding box center [1272, 507] width 383 height 21
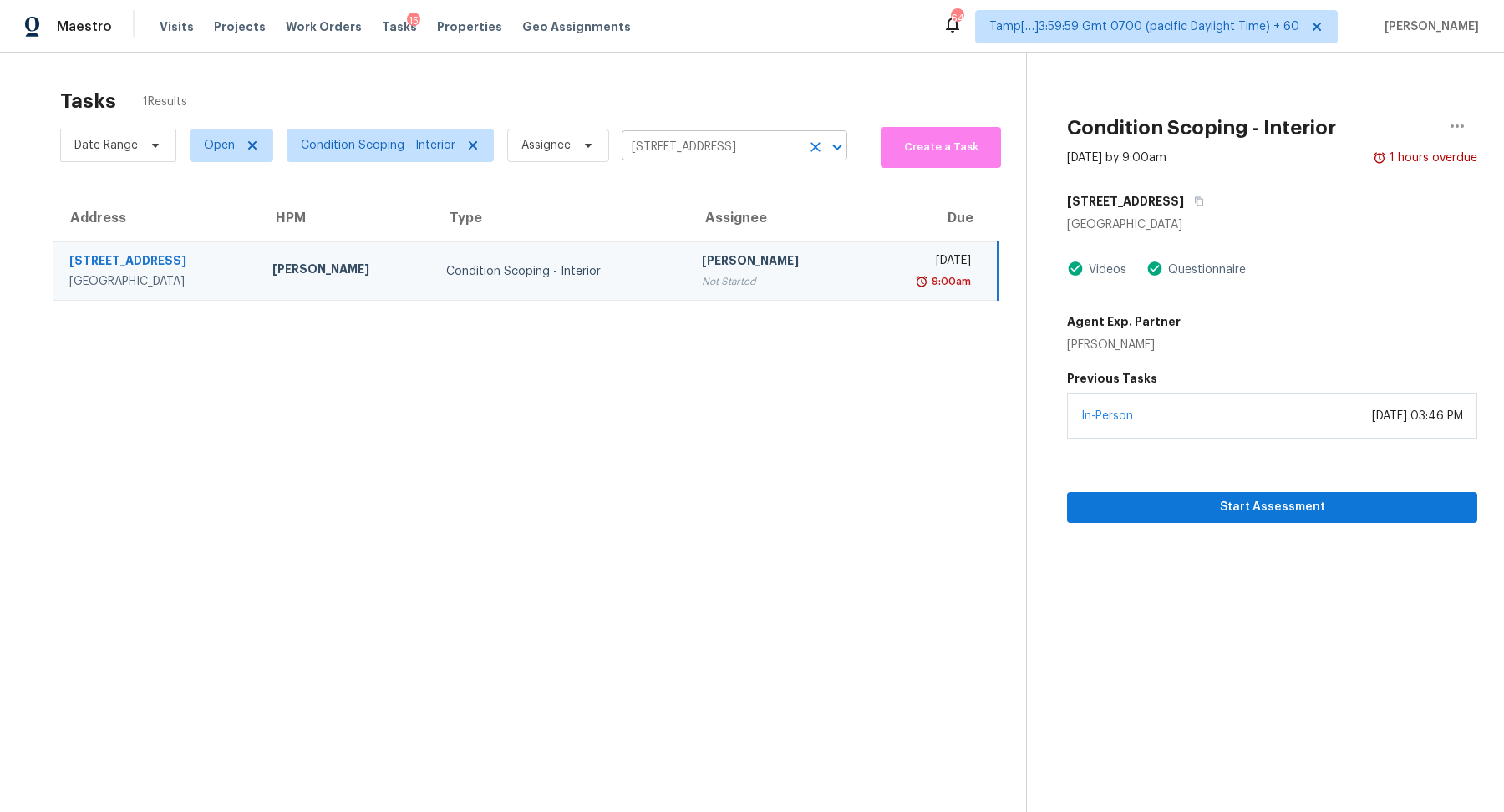
click at [669, 156] on input "[STREET_ADDRESS]" at bounding box center [711, 147] width 179 height 26
paste input "[STREET_ADDRESS]"
type input "[STREET_ADDRESS]"
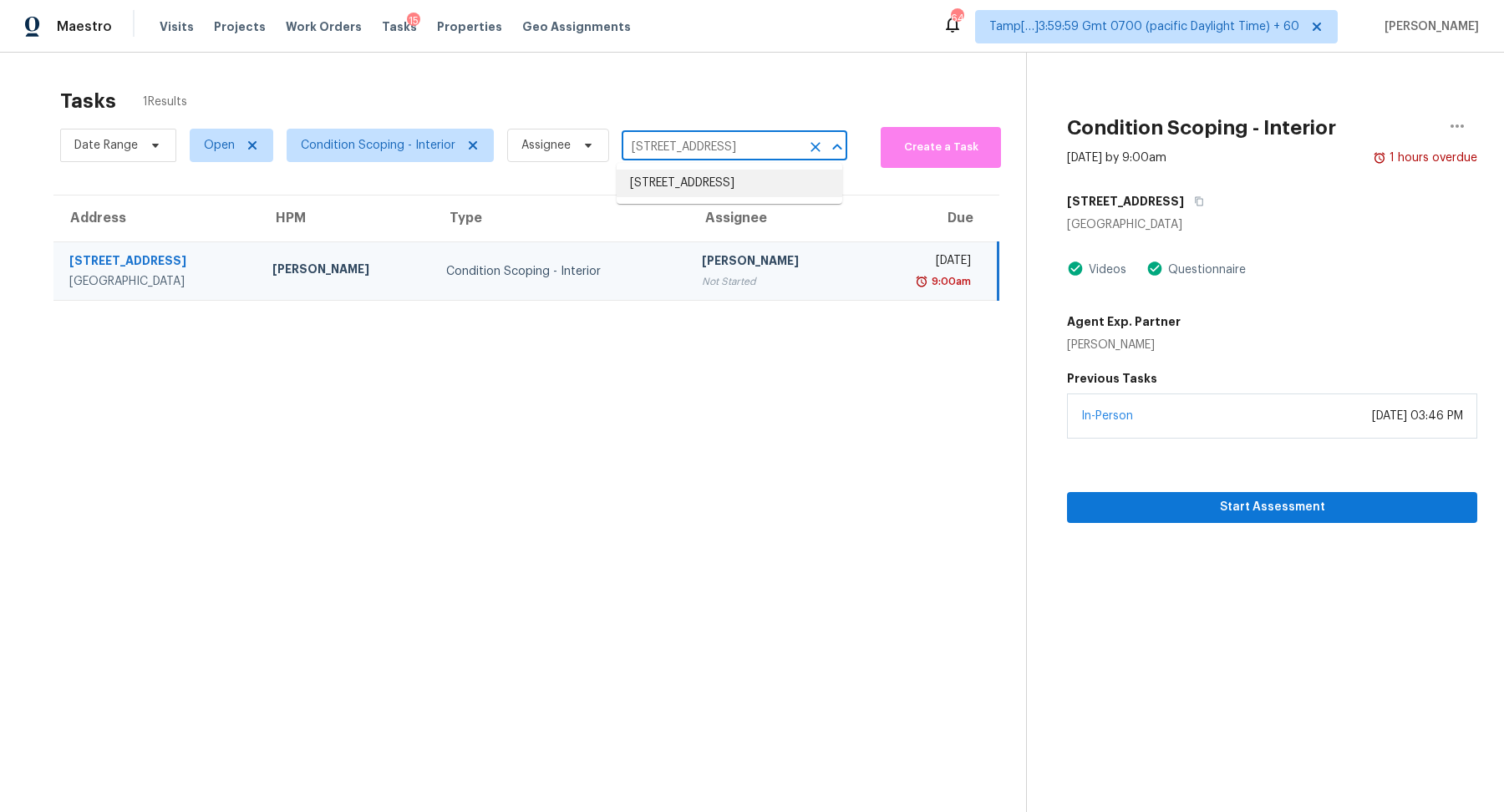
click at [702, 188] on li "[STREET_ADDRESS]" at bounding box center [729, 183] width 226 height 27
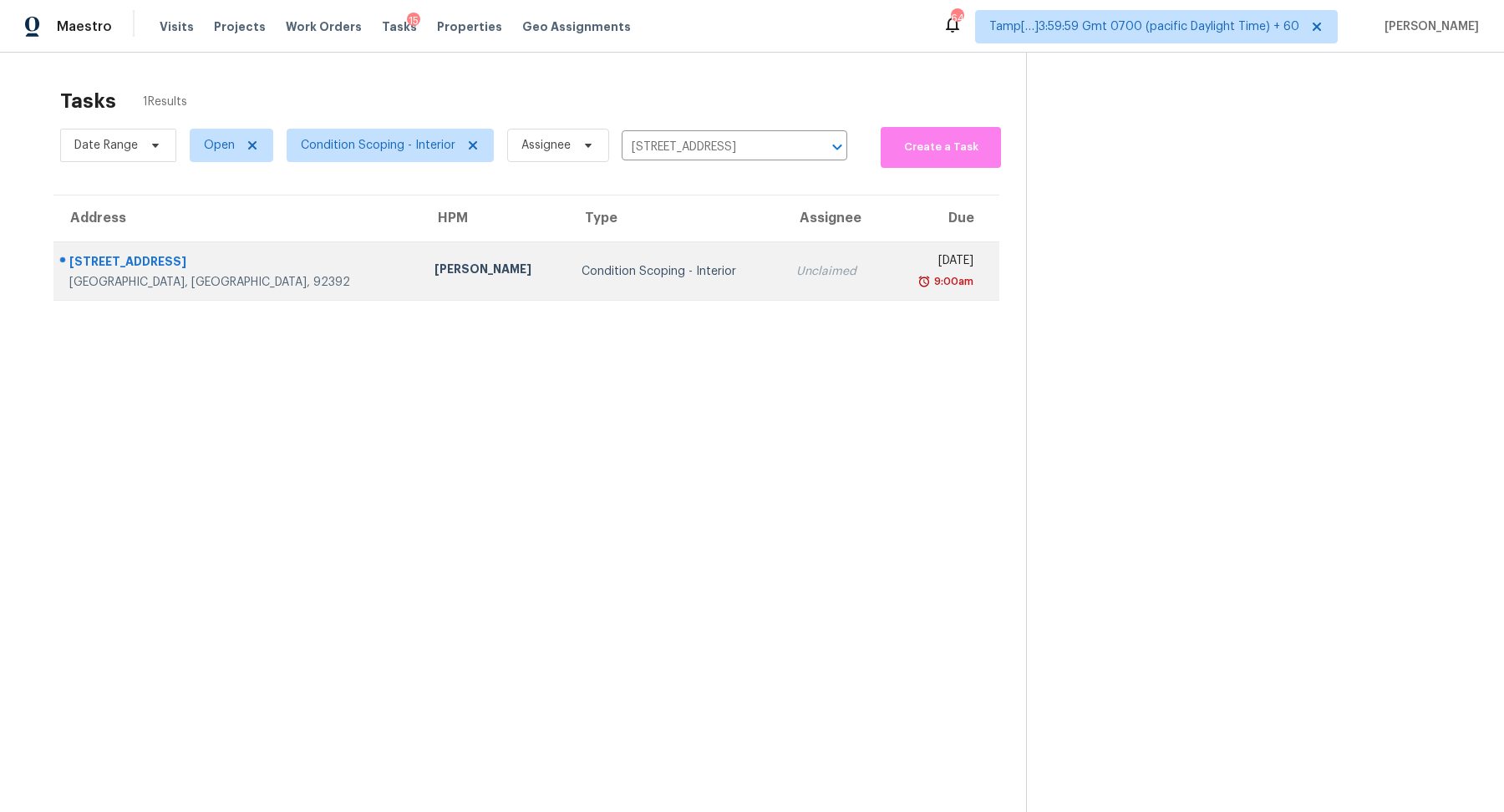
click at [657, 263] on div "Condition Scoping - Interior" at bounding box center [675, 272] width 188 height 17
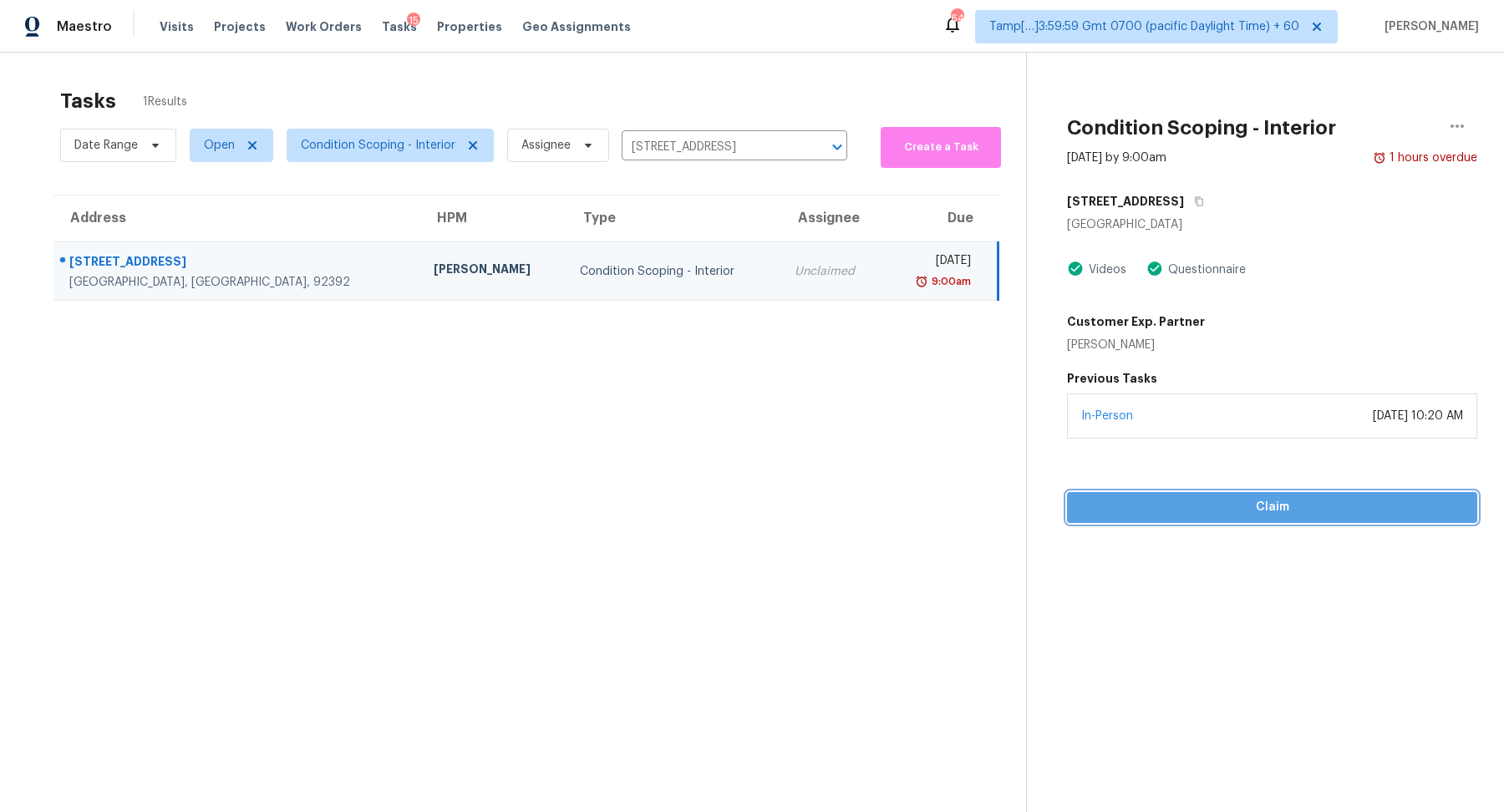
click at [1153, 508] on span "Claim" at bounding box center [1272, 507] width 383 height 21
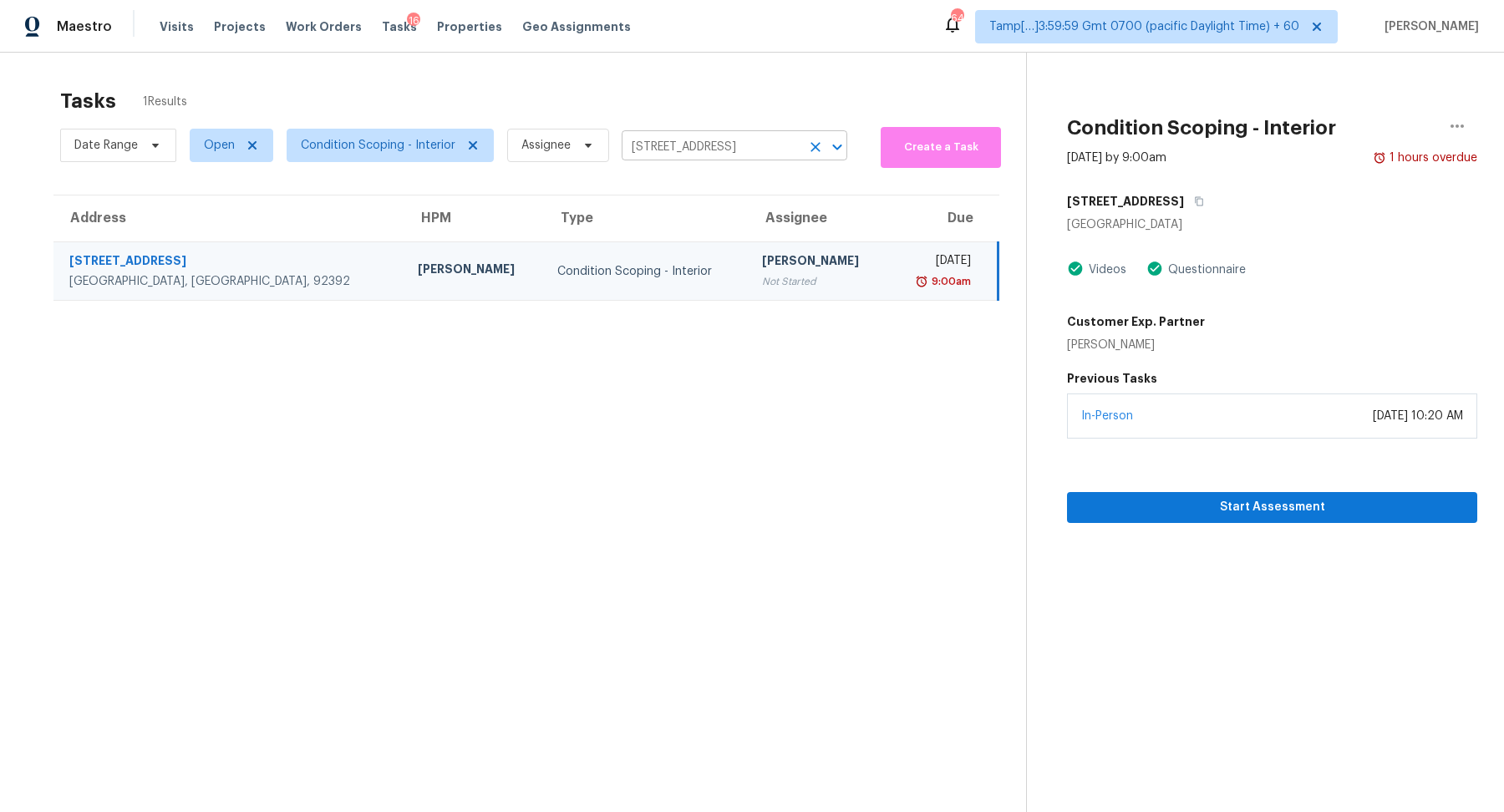
click at [718, 147] on input "[STREET_ADDRESS]" at bounding box center [711, 147] width 179 height 26
paste input "[STREET_ADDRESS]"
type input "[STREET_ADDRESS]"
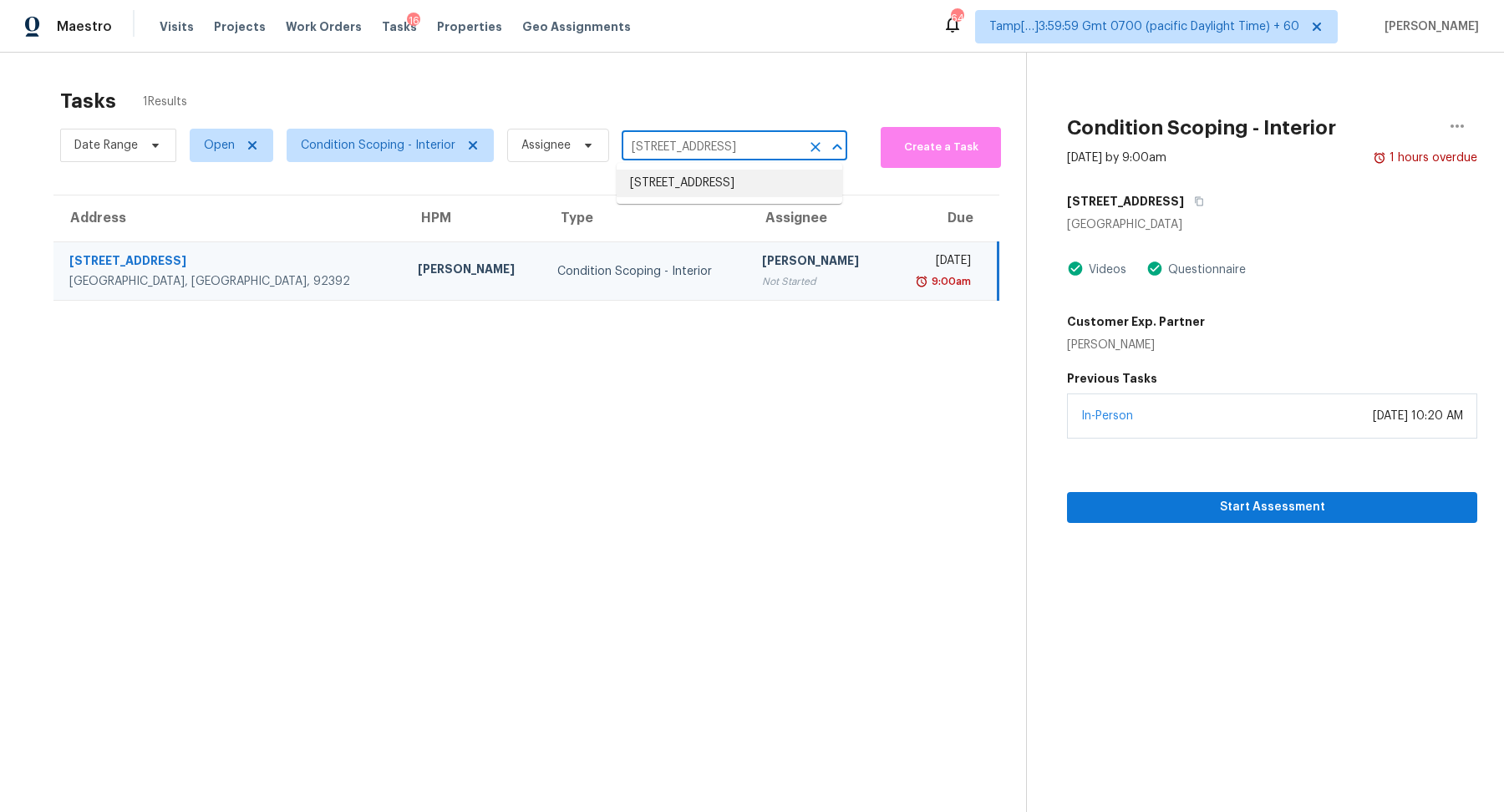
click at [714, 192] on li "[STREET_ADDRESS]" at bounding box center [729, 183] width 226 height 27
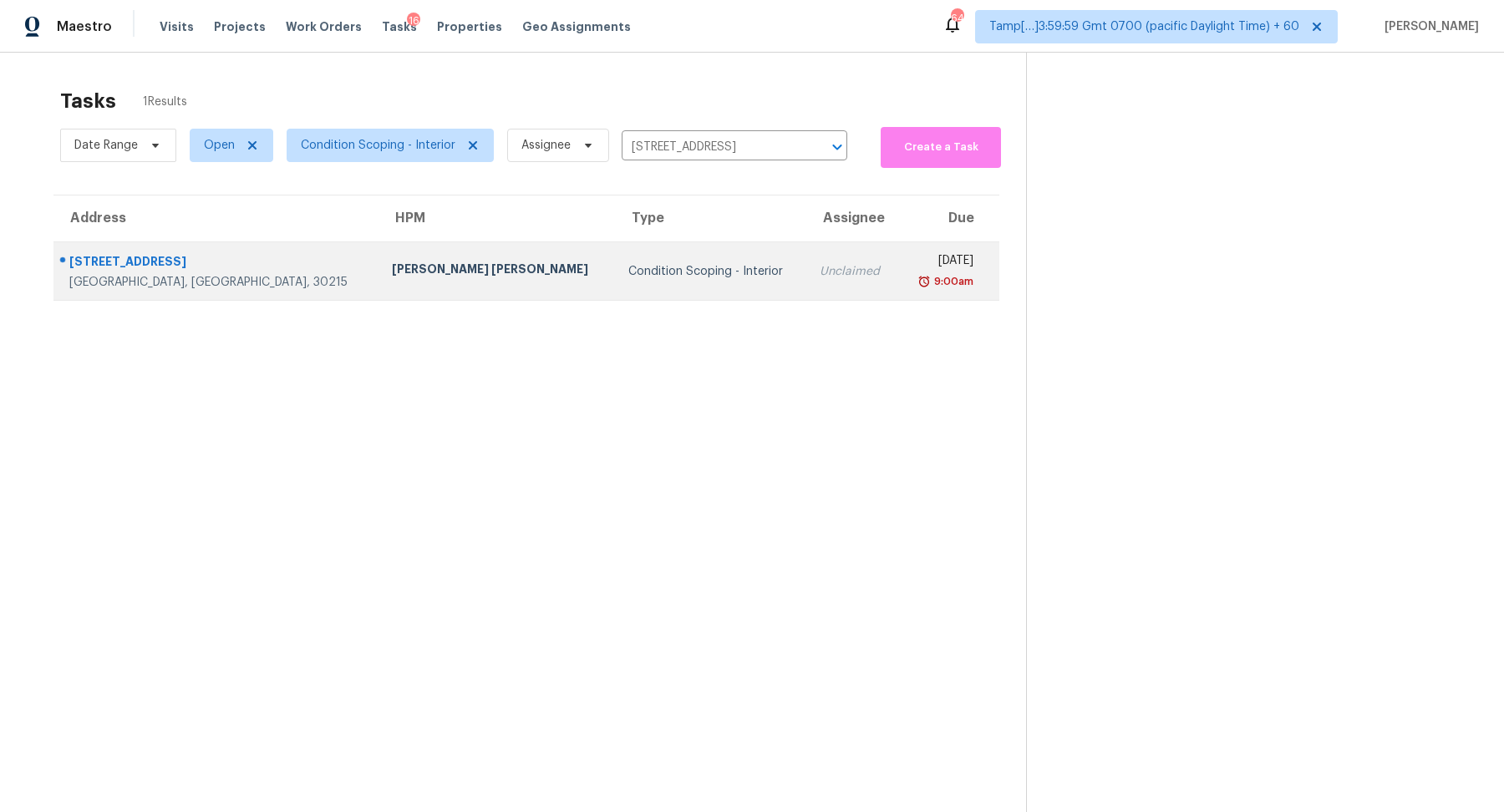
click at [654, 282] on td "Condition Scoping - Interior" at bounding box center [711, 272] width 192 height 59
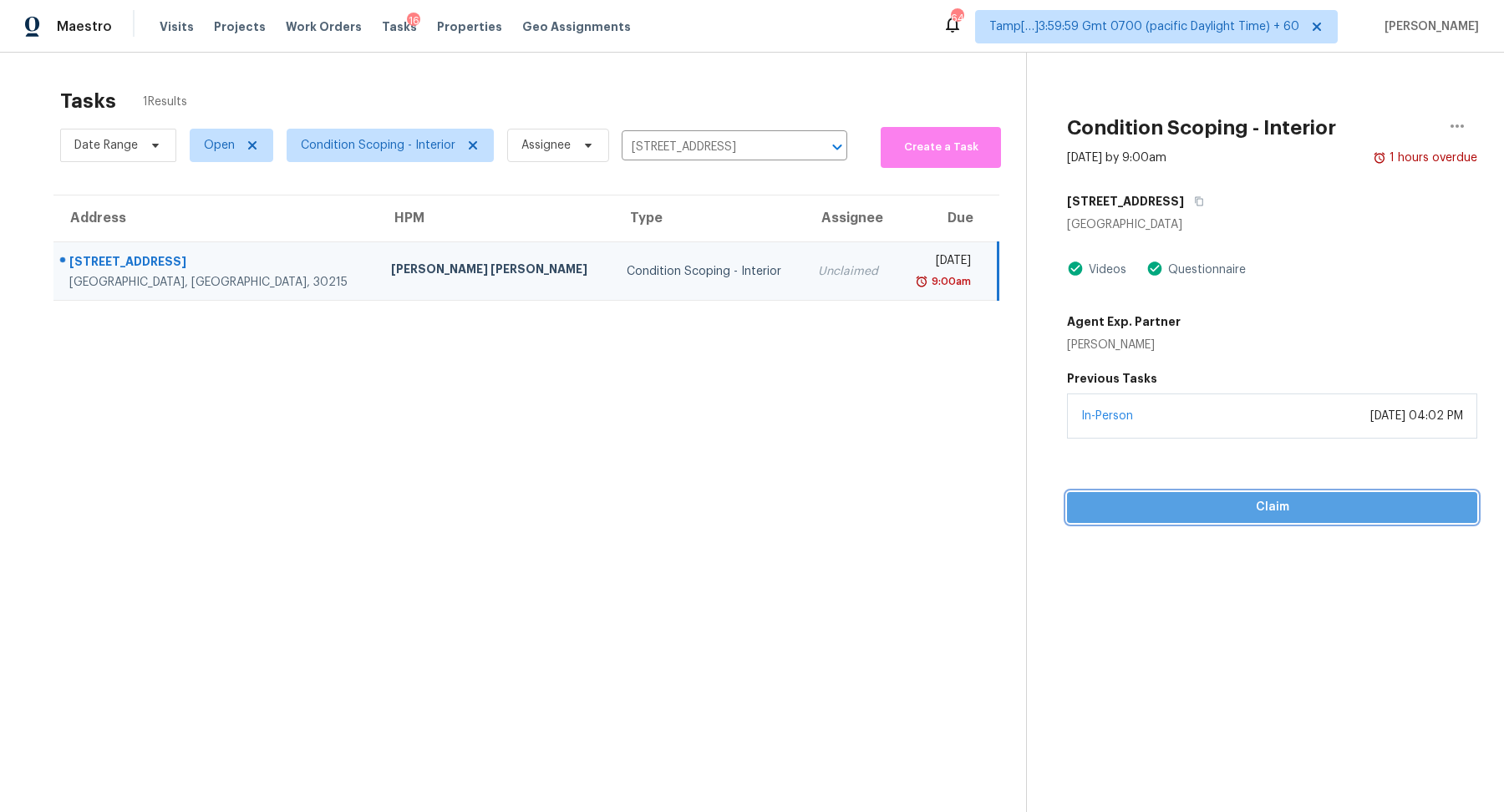
click at [1163, 497] on span "Claim" at bounding box center [1272, 507] width 383 height 21
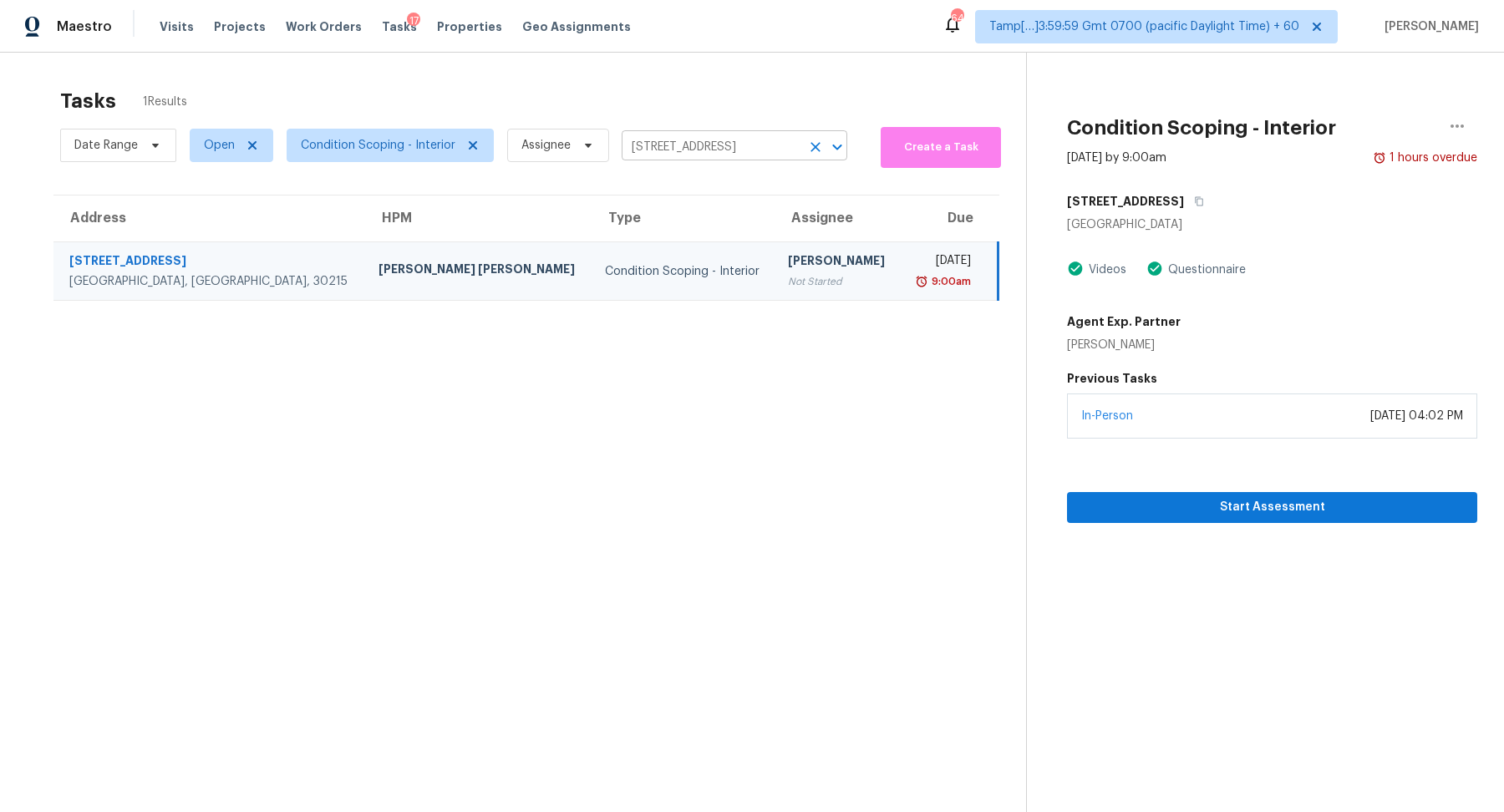
click at [697, 153] on input "[STREET_ADDRESS]" at bounding box center [711, 147] width 179 height 26
paste input "[STREET_ADDRESS][PERSON_NAME][PERSON_NAME]"
type input "[STREET_ADDRESS][PERSON_NAME][PERSON_NAME]"
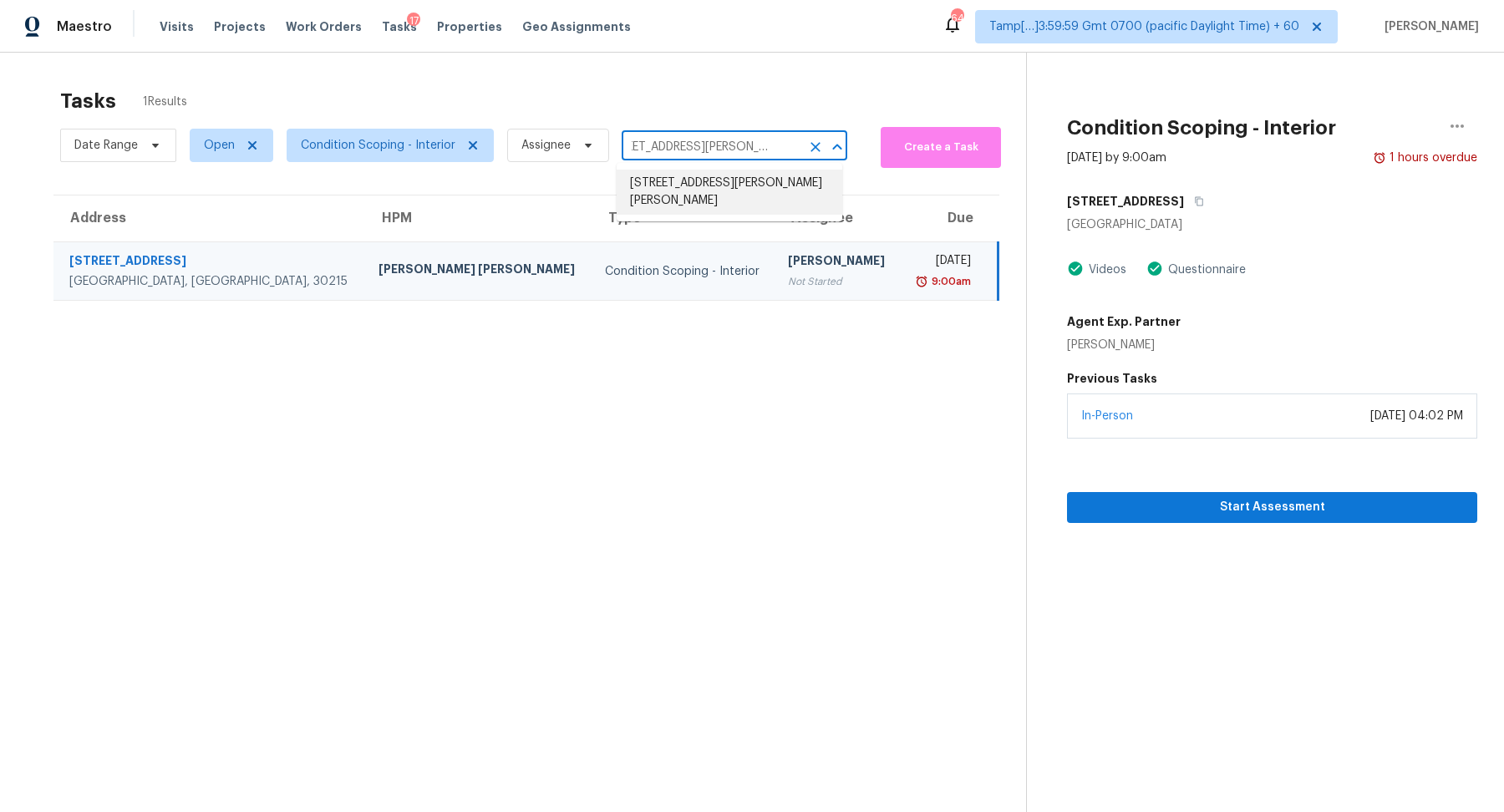
click at [685, 190] on li "[STREET_ADDRESS][PERSON_NAME][PERSON_NAME]" at bounding box center [729, 192] width 226 height 45
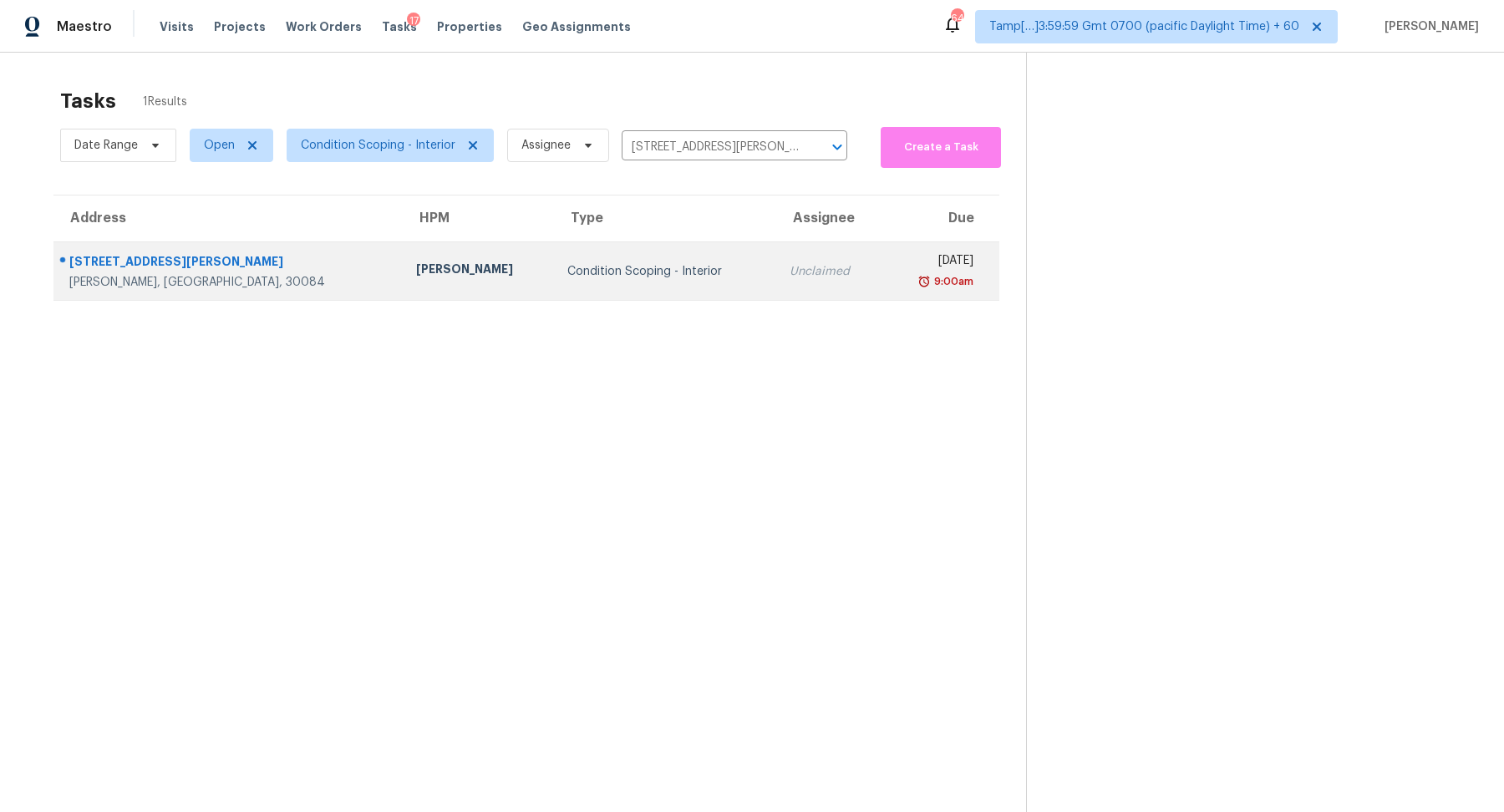
click at [776, 266] on td "Unclaimed" at bounding box center [829, 272] width 106 height 59
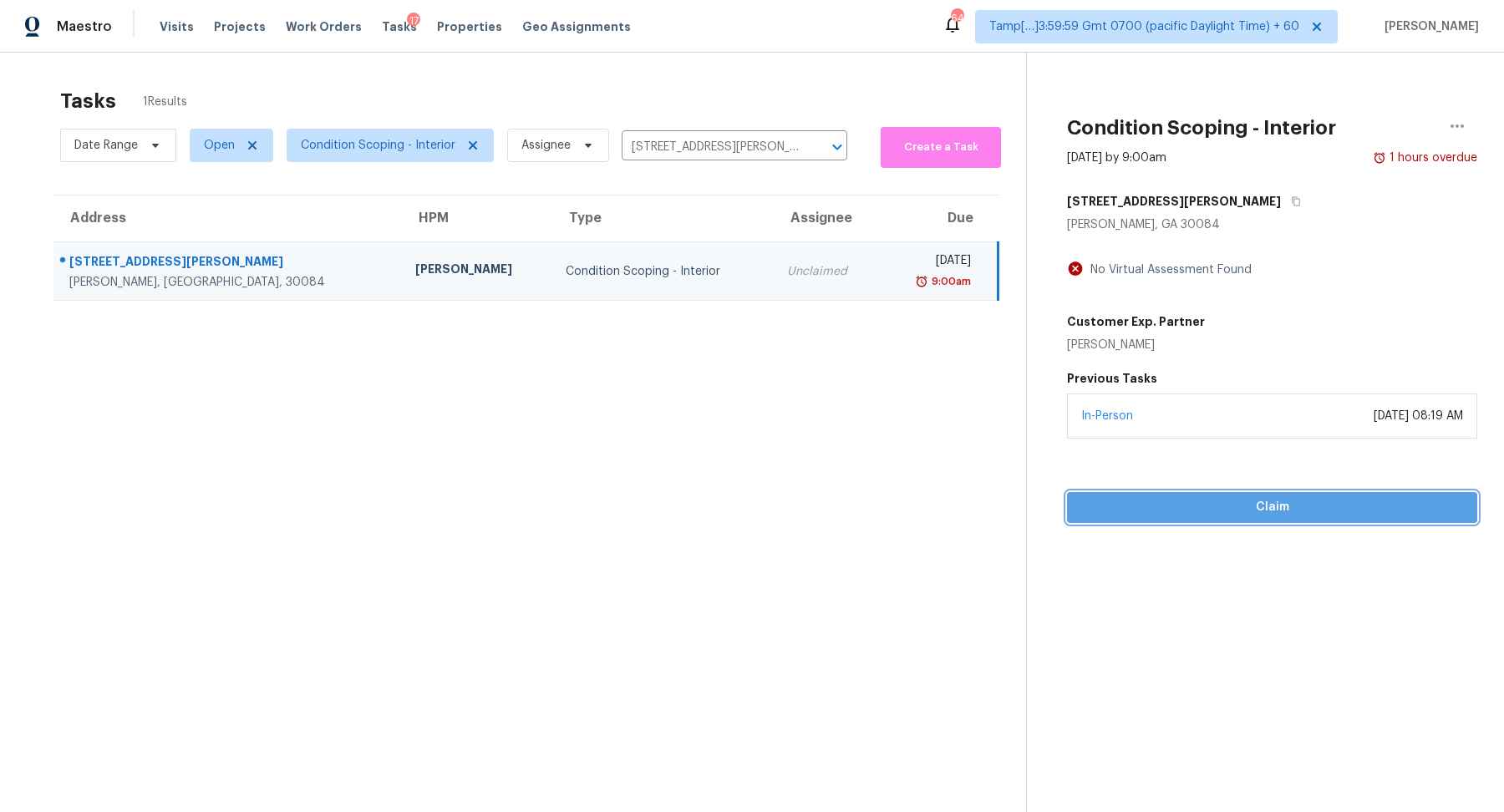
click at [1227, 504] on span "Claim" at bounding box center [1272, 507] width 383 height 21
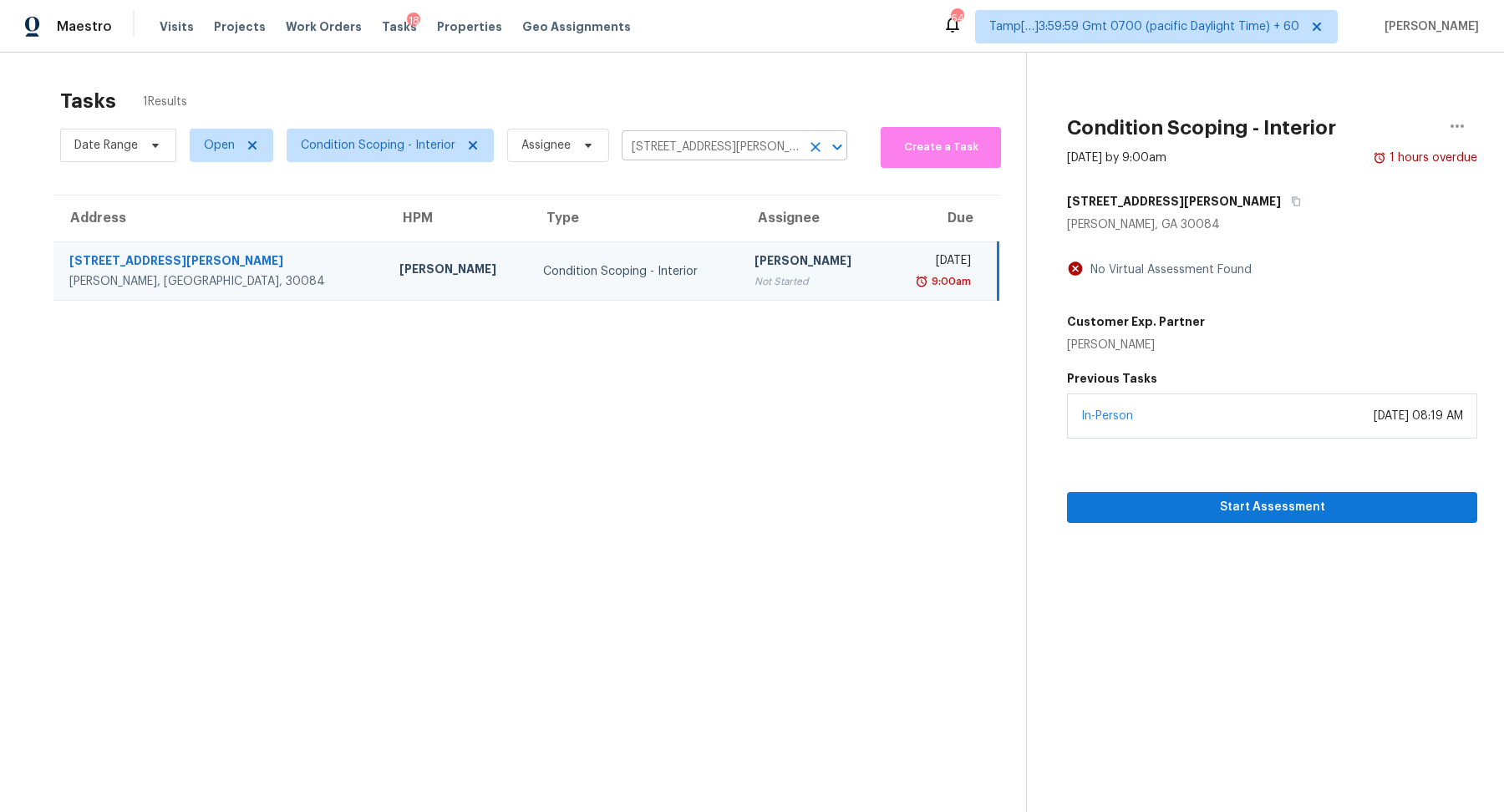
click at [759, 153] on input "[STREET_ADDRESS][PERSON_NAME][PERSON_NAME]" at bounding box center [711, 147] width 179 height 26
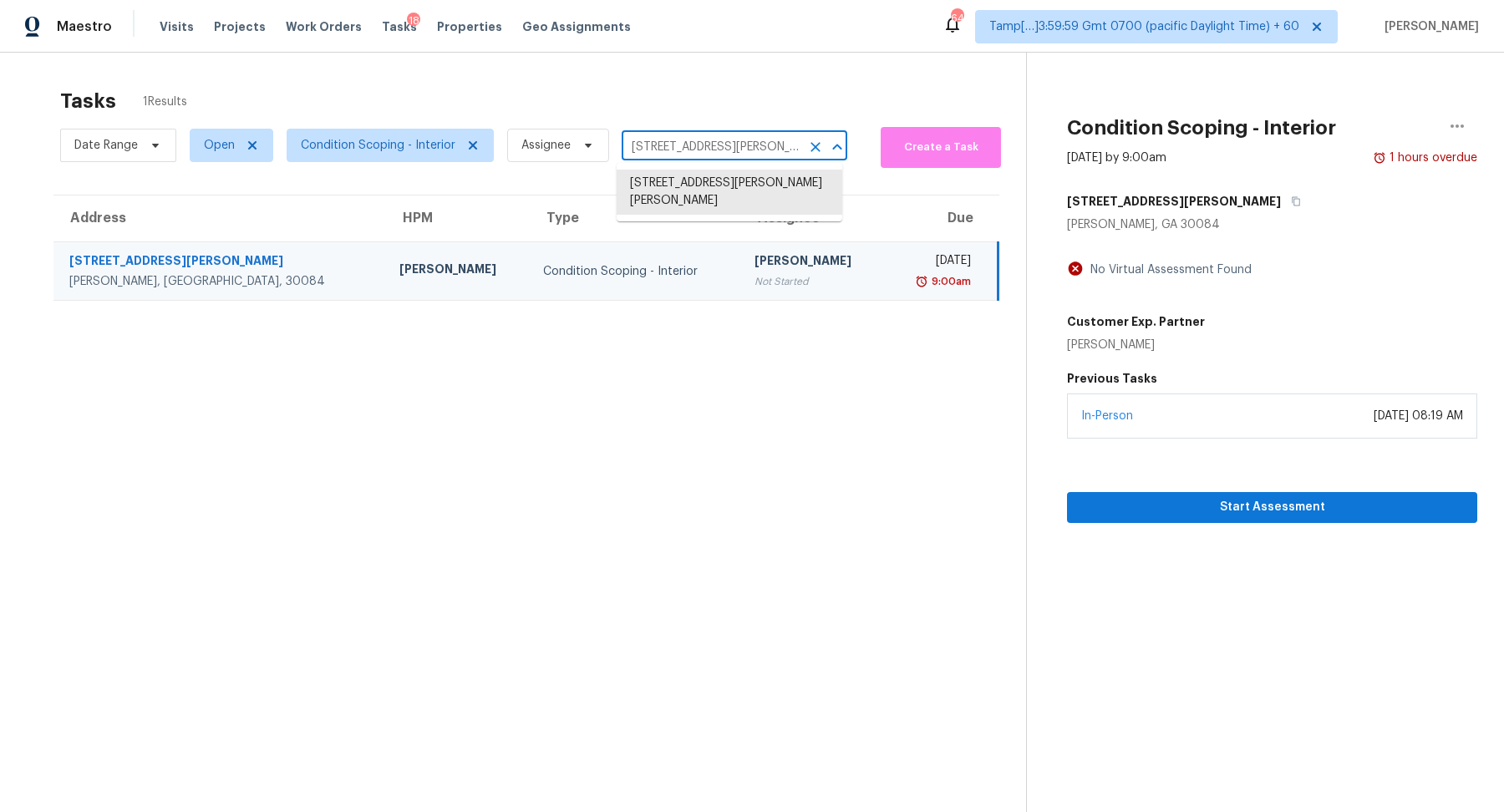
paste input "[STREET_ADDRESS]"
type input "[STREET_ADDRESS]"
click at [747, 187] on li "[STREET_ADDRESS]" at bounding box center [729, 183] width 226 height 27
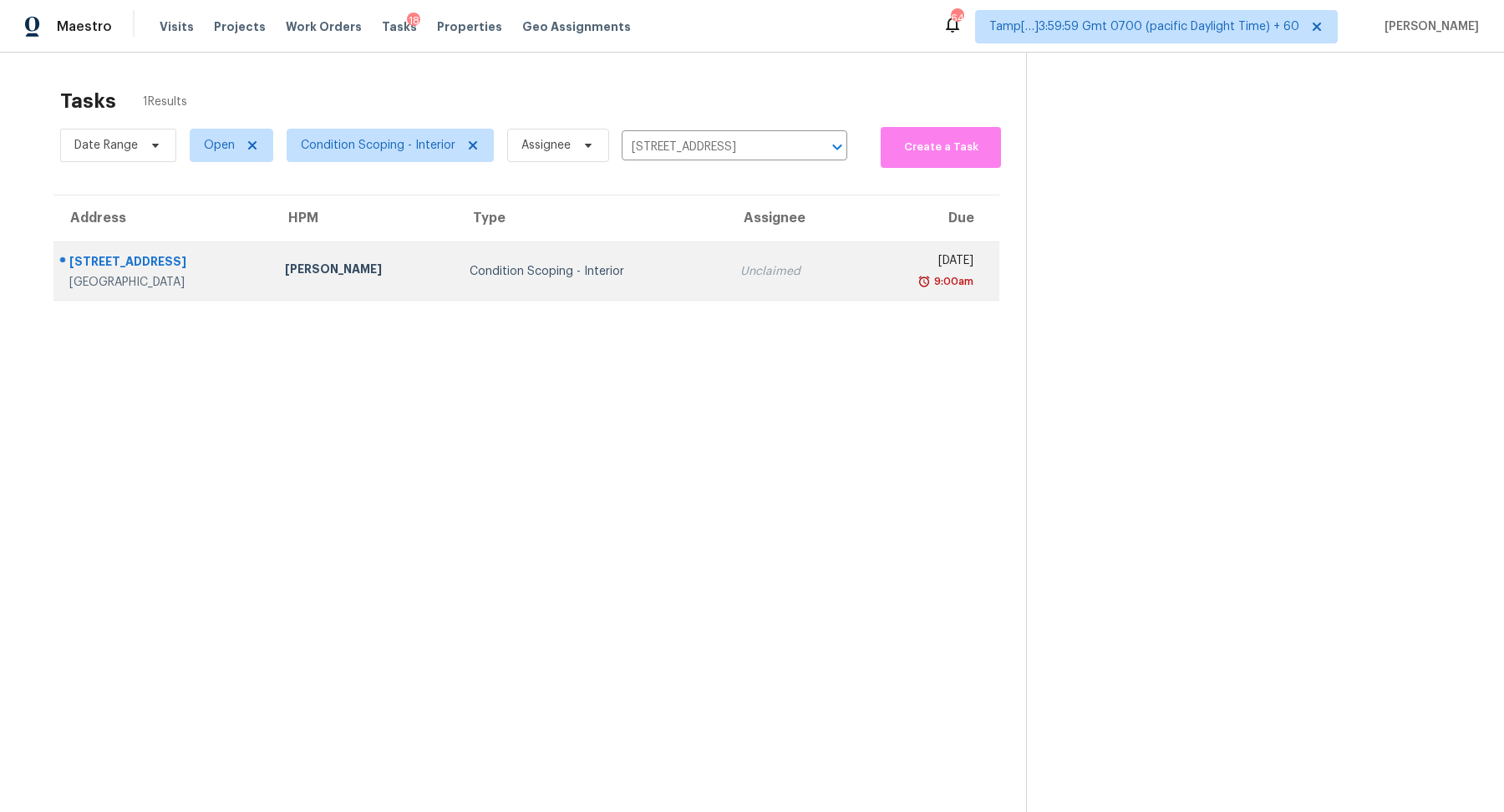
click at [744, 287] on td "Unclaimed" at bounding box center [792, 272] width 129 height 59
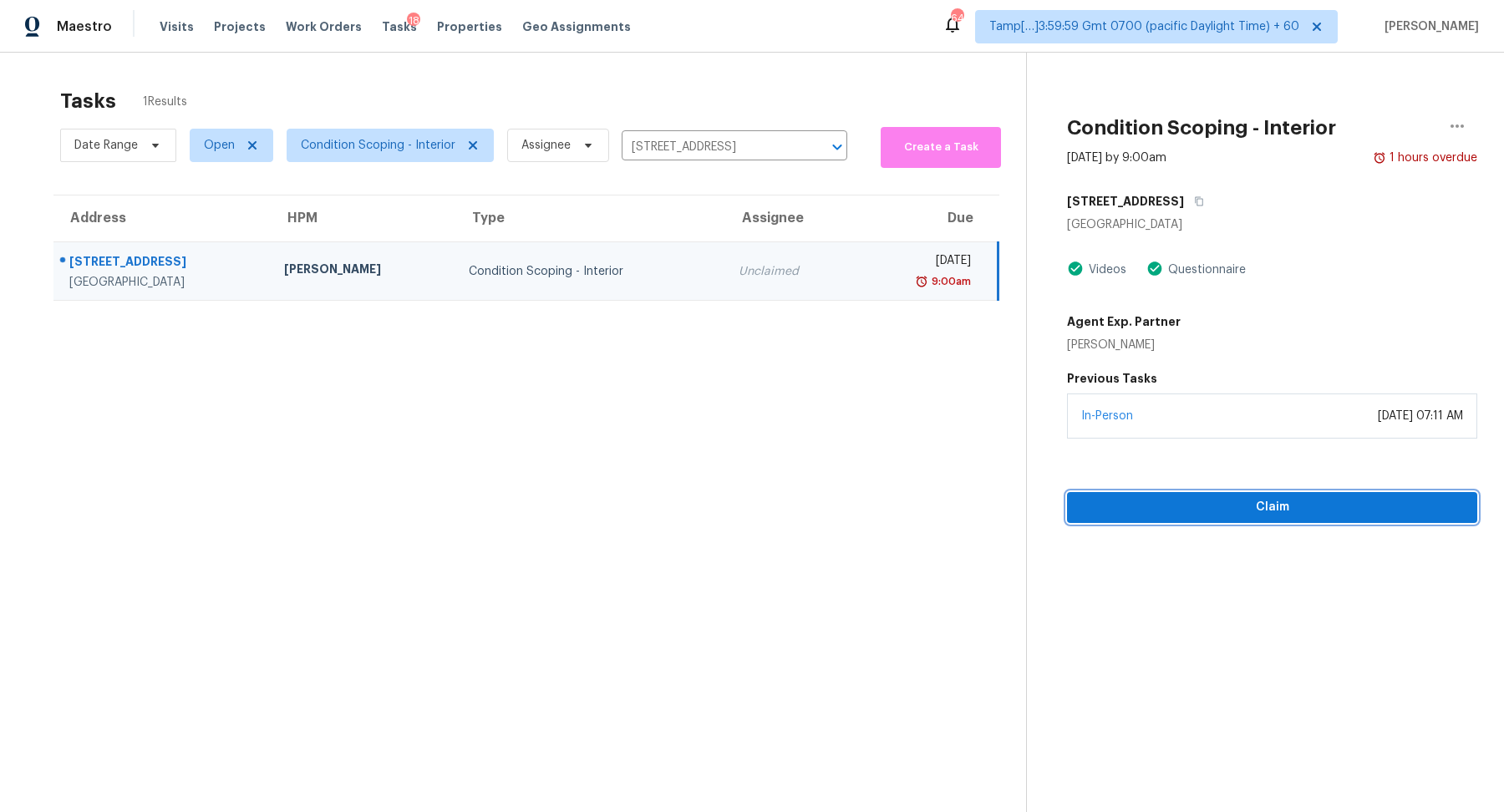
click at [1194, 494] on button "Claim" at bounding box center [1272, 507] width 410 height 31
